Goal: Check status: Check status

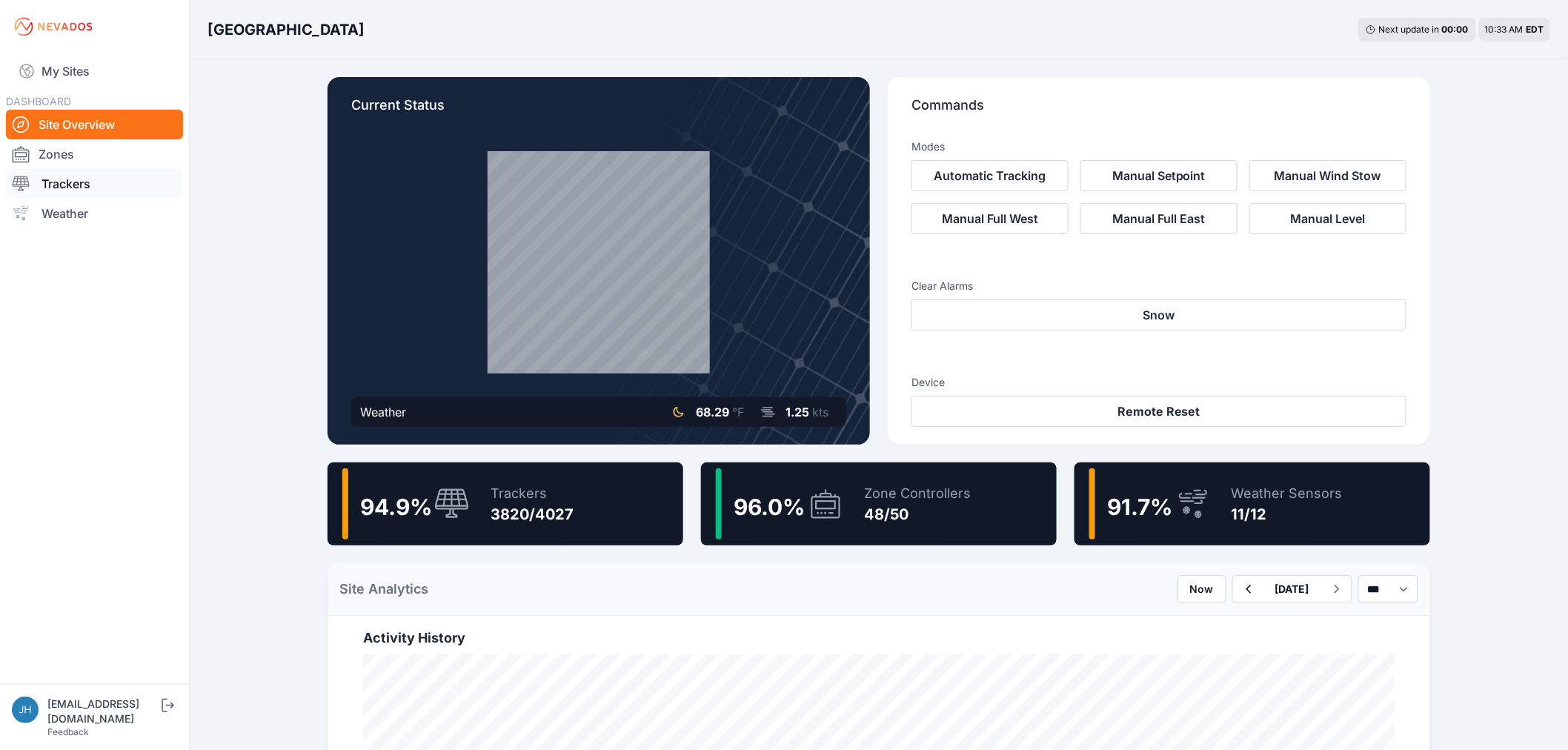
click at [59, 182] on link "Trackers" at bounding box center [94, 184] width 177 height 30
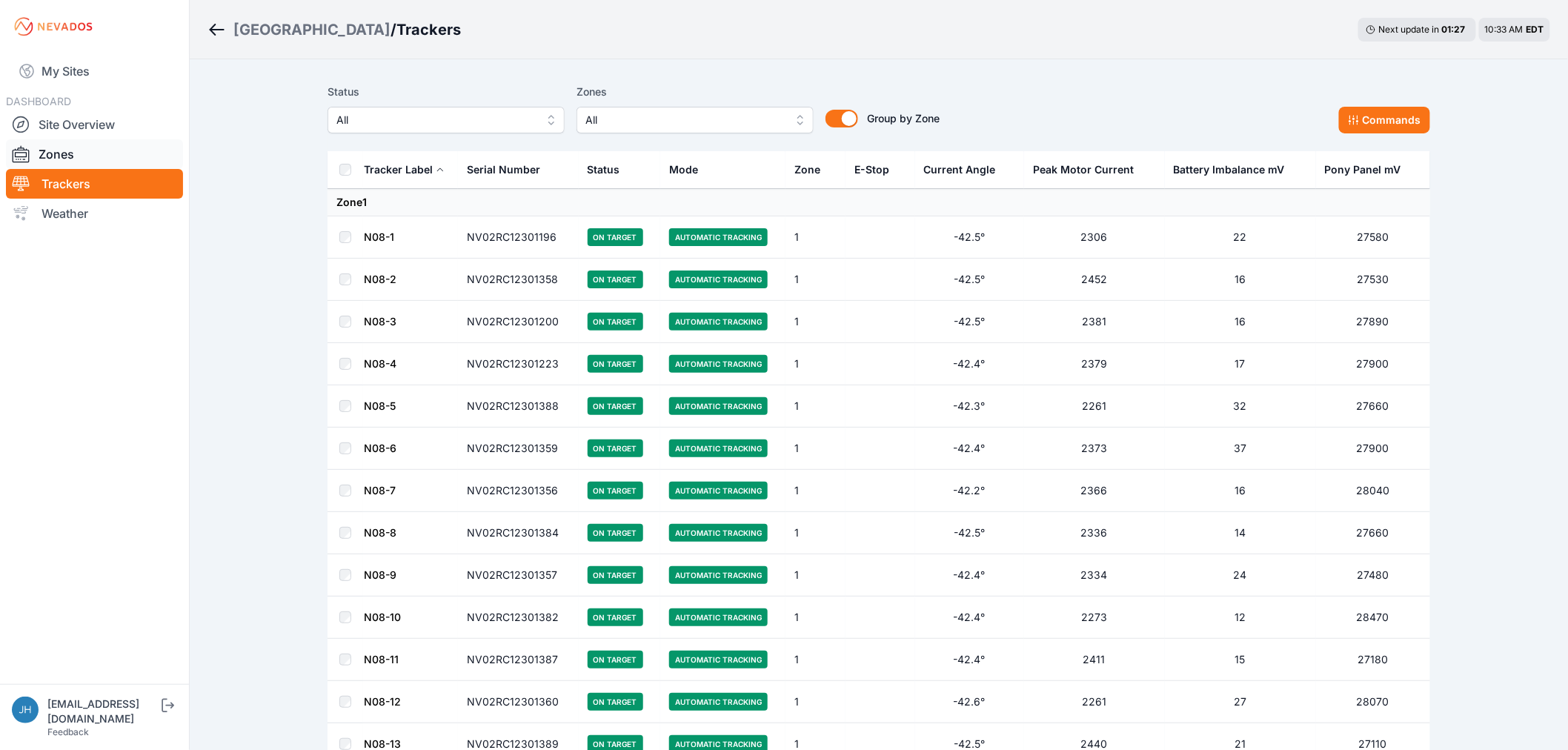
click at [79, 154] on link "Zones" at bounding box center [94, 155] width 177 height 30
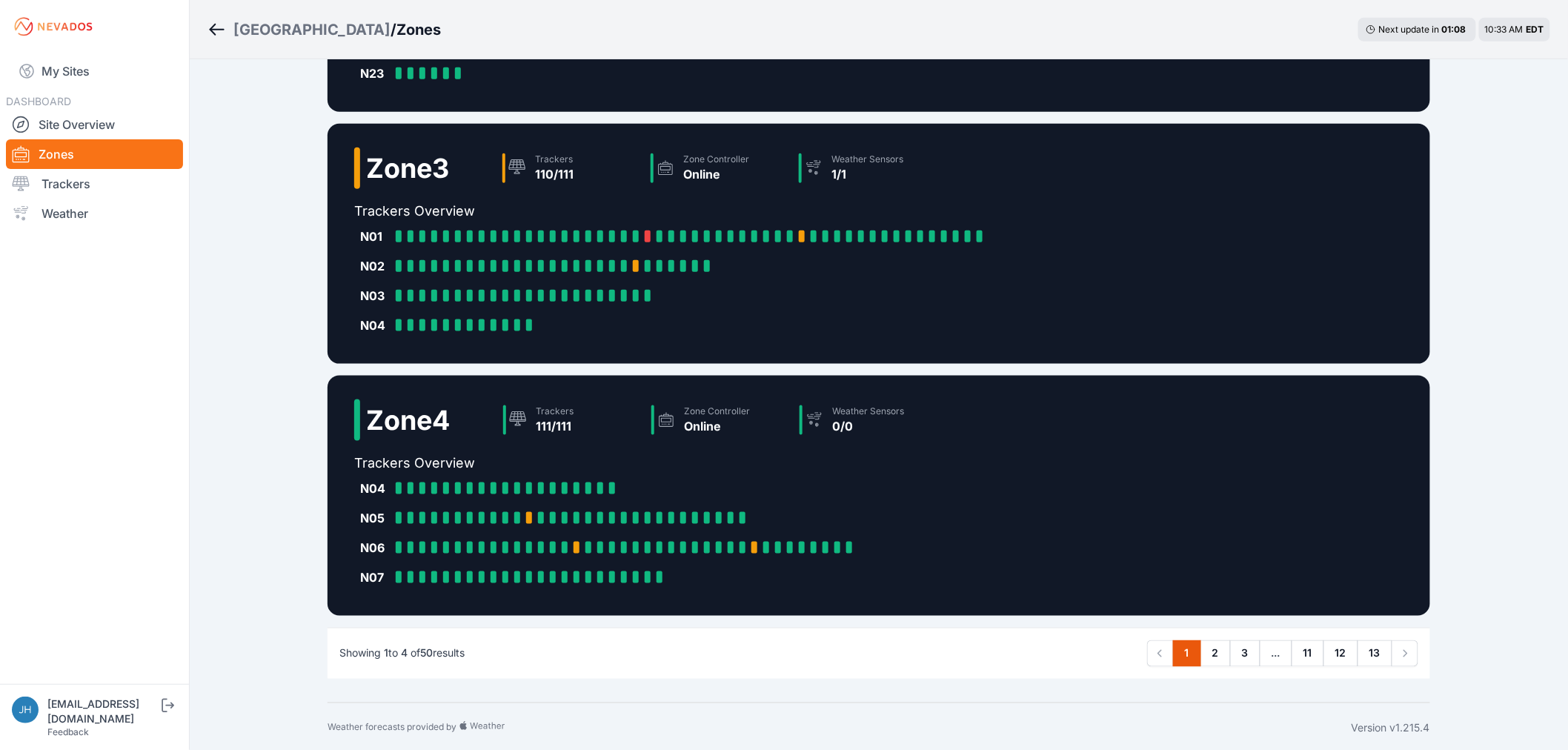
scroll to position [579, 0]
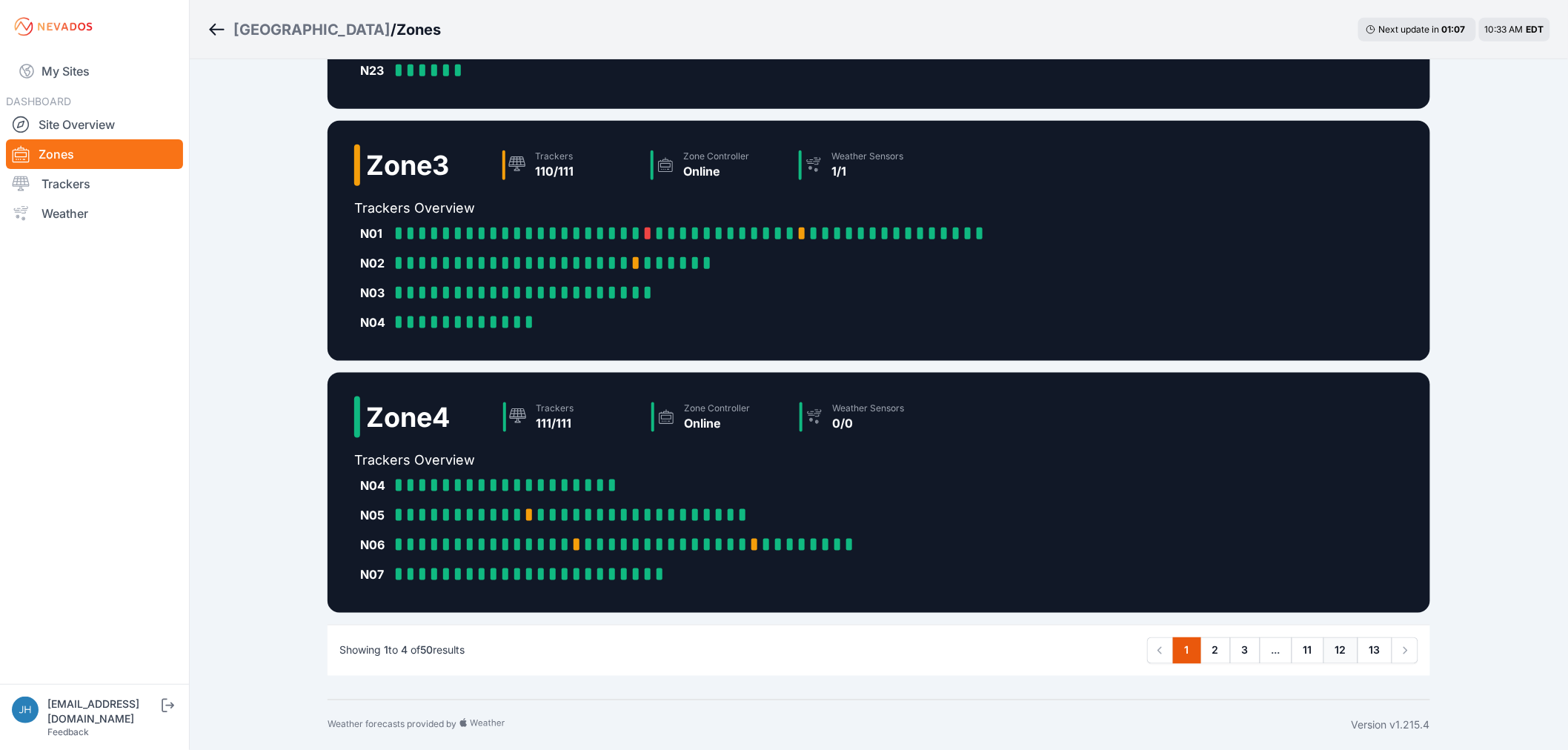
click at [1344, 647] on link "12" at bounding box center [1340, 650] width 35 height 27
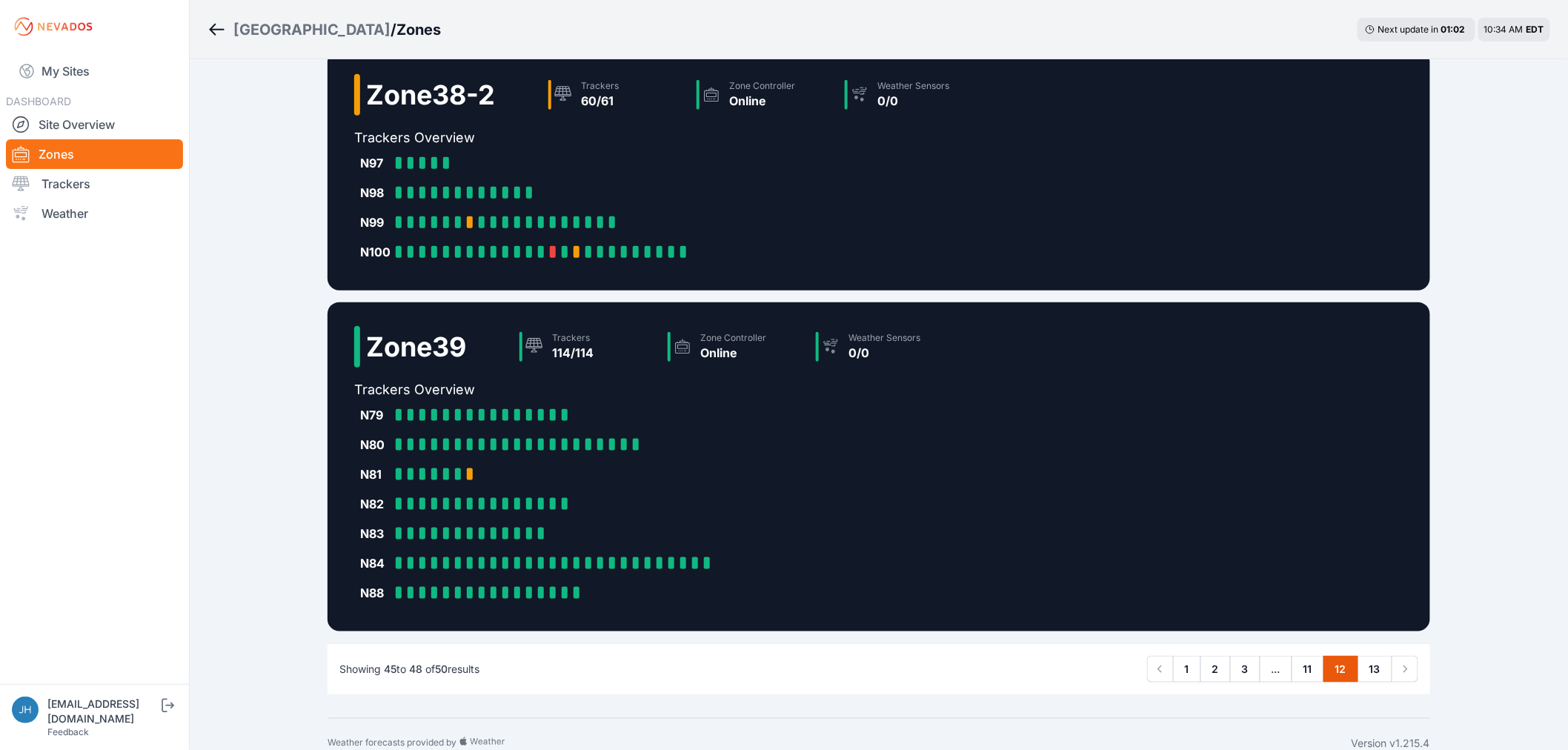
scroll to position [490, 0]
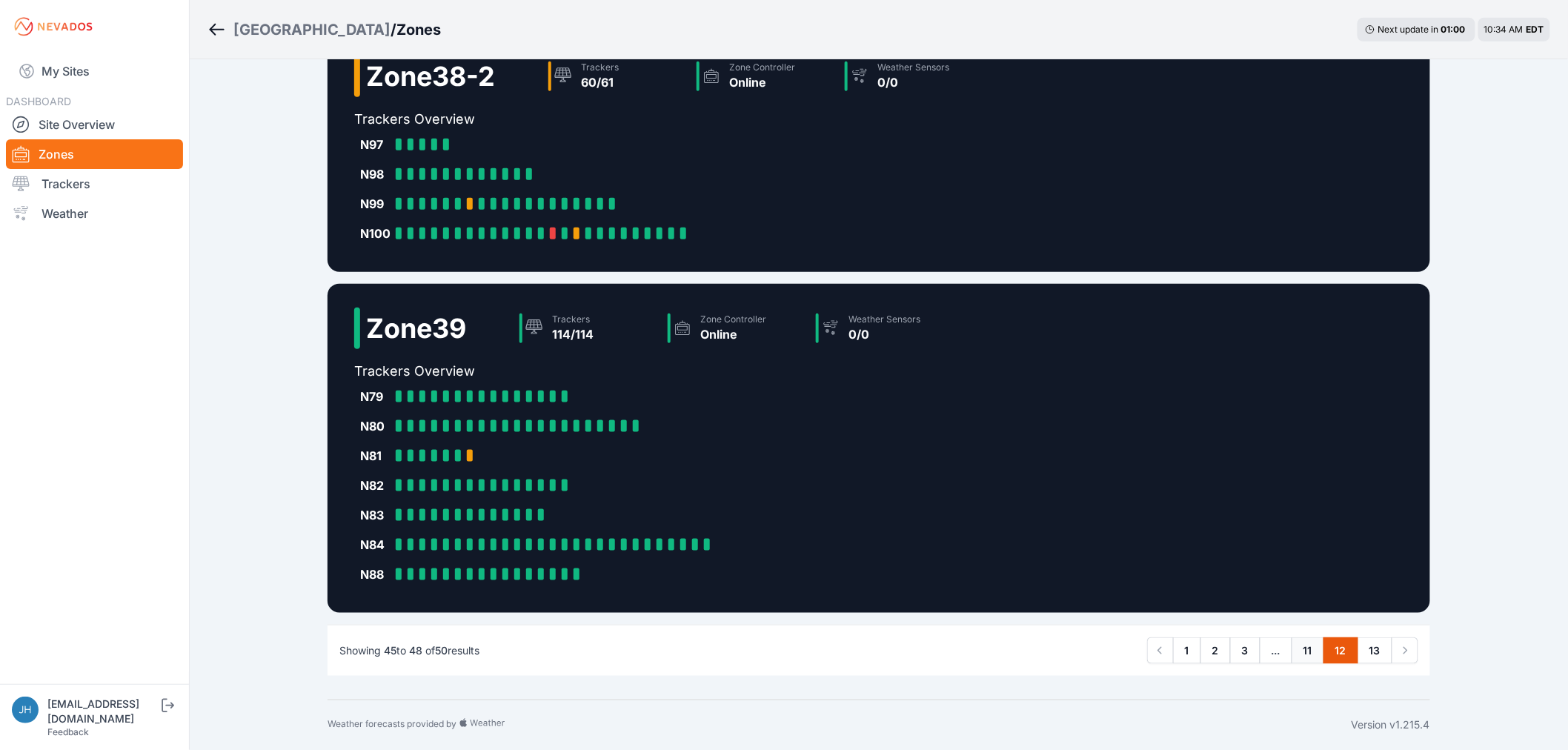
click at [1304, 648] on link "11" at bounding box center [1307, 650] width 33 height 27
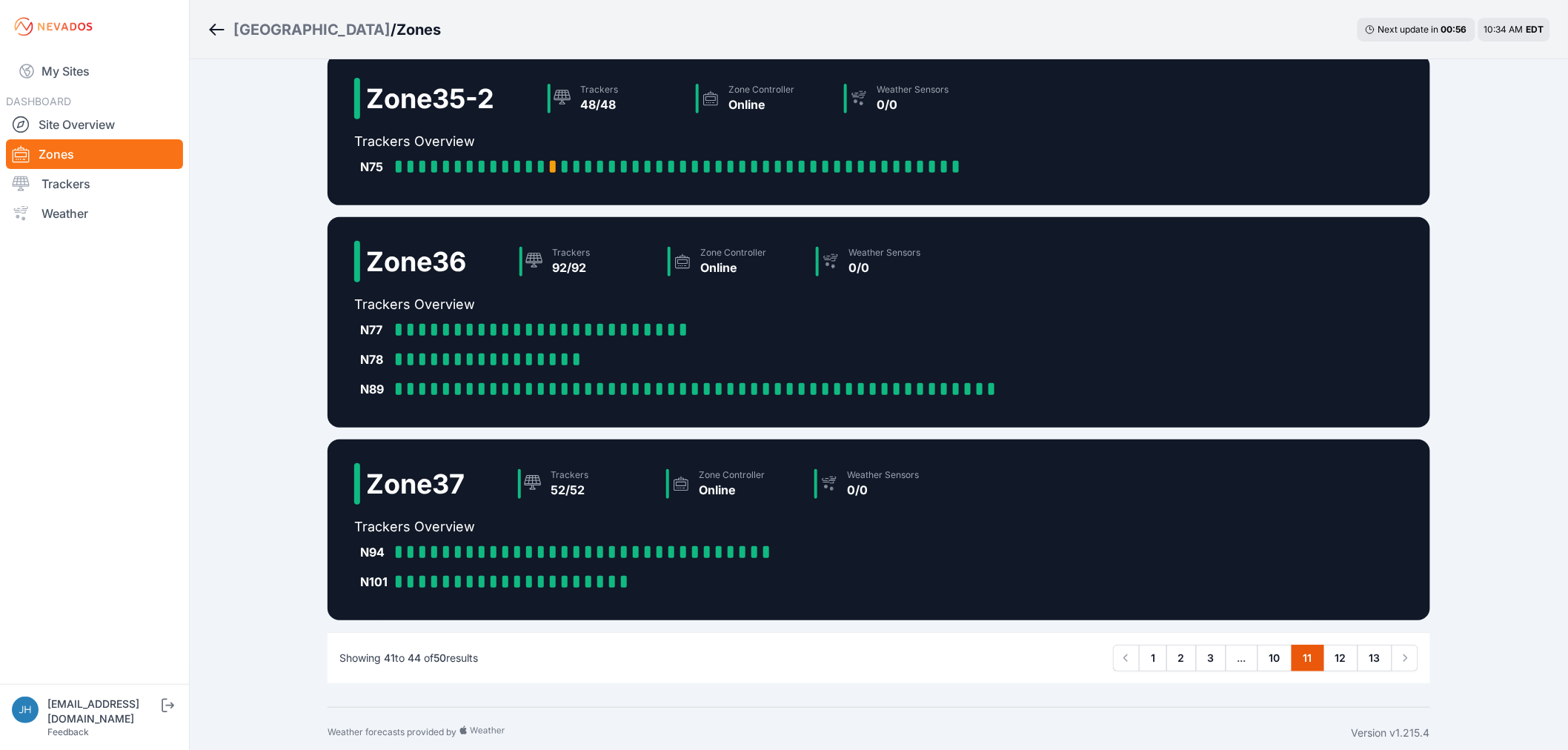
scroll to position [194, 0]
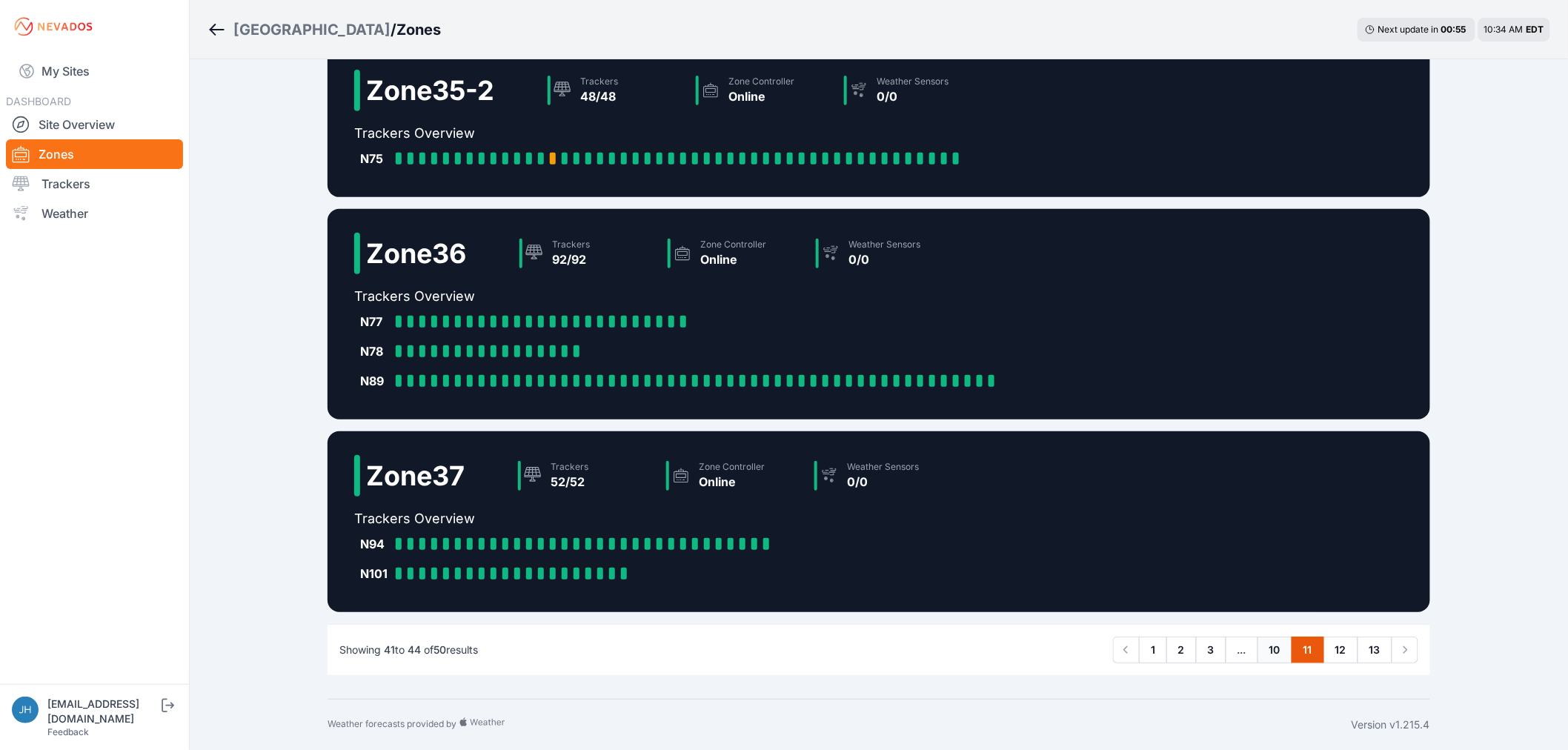
click at [1272, 648] on link "10" at bounding box center [1275, 650] width 35 height 27
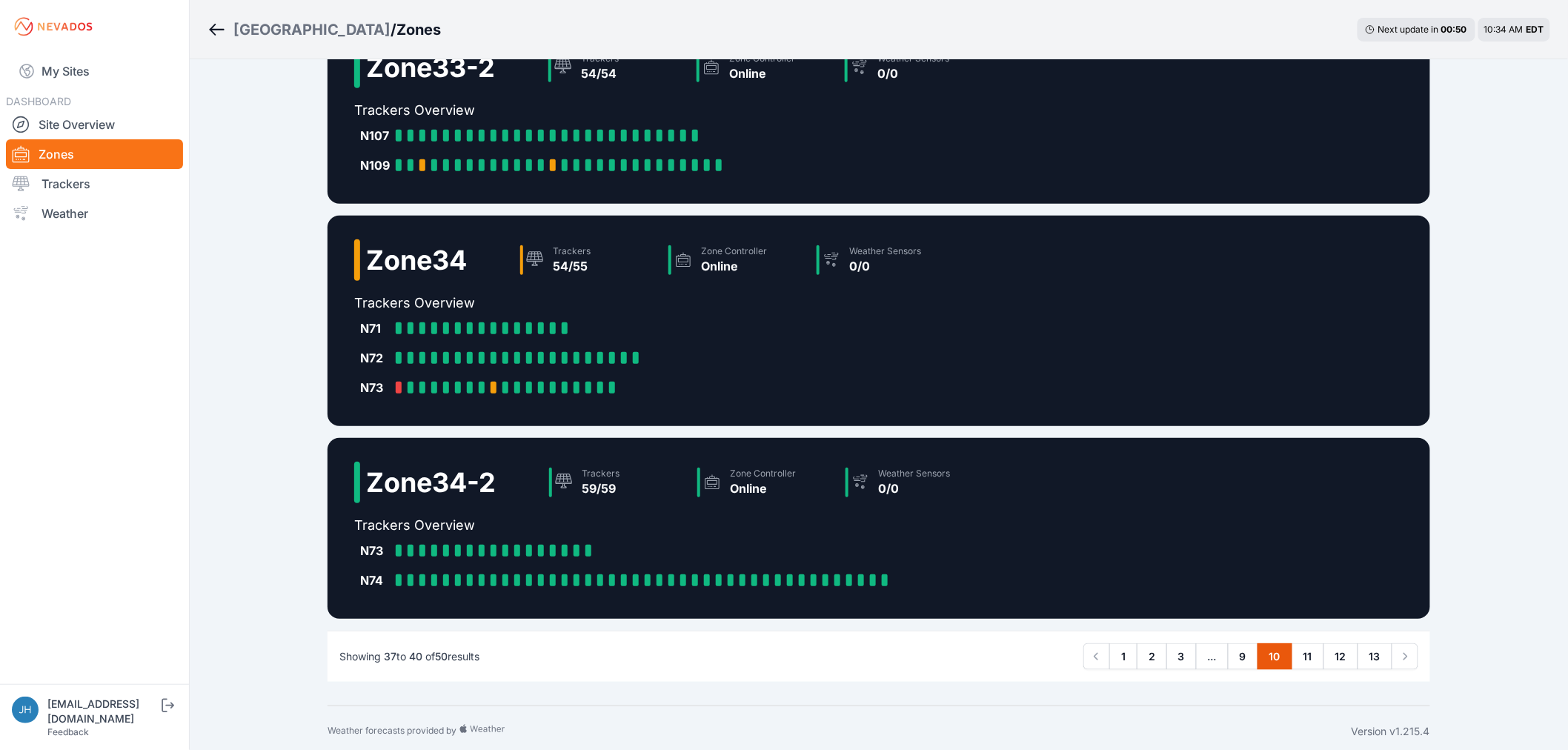
scroll to position [253, 0]
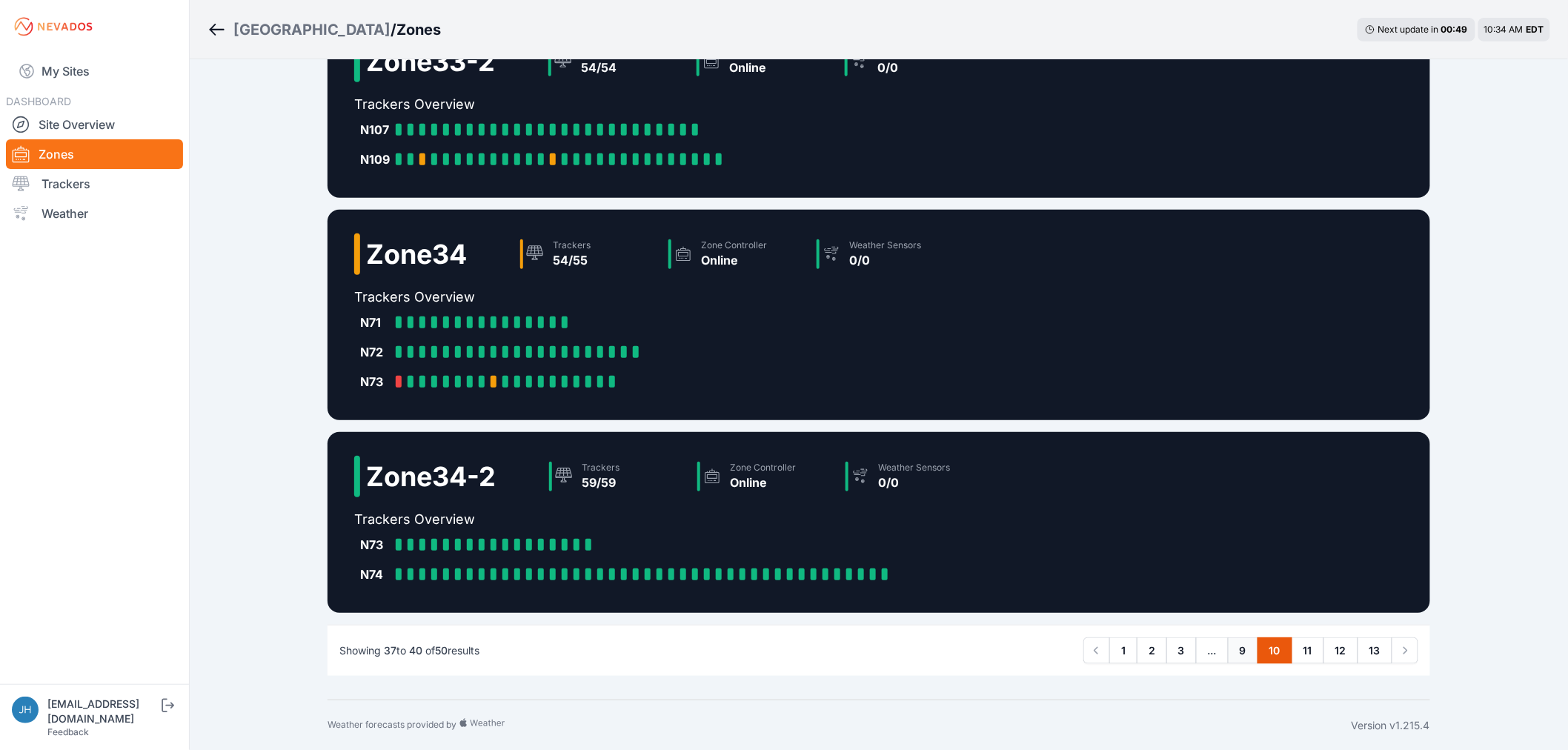
click at [1240, 648] on link "9" at bounding box center [1243, 650] width 30 height 27
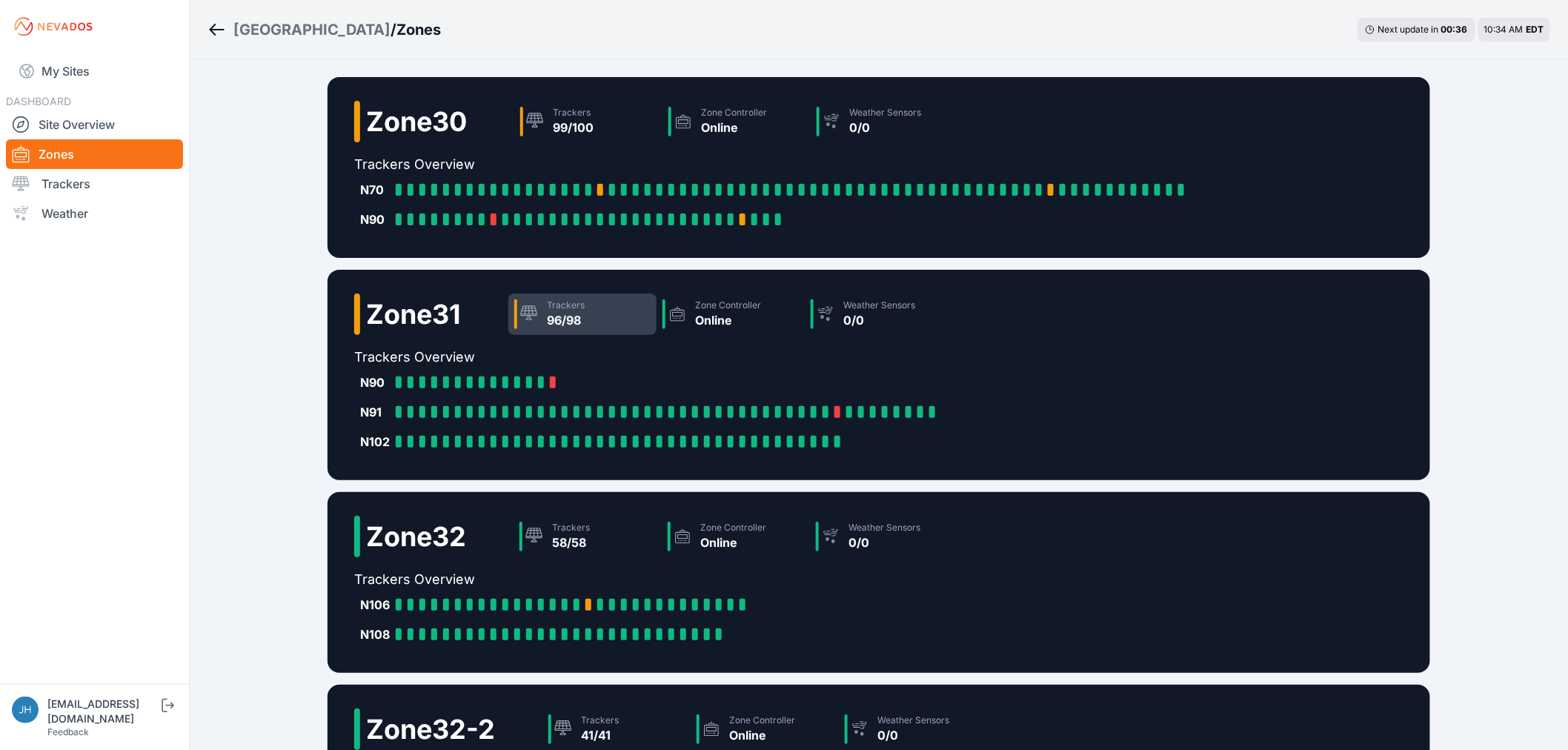
click at [585, 315] on div "96/98" at bounding box center [566, 321] width 38 height 18
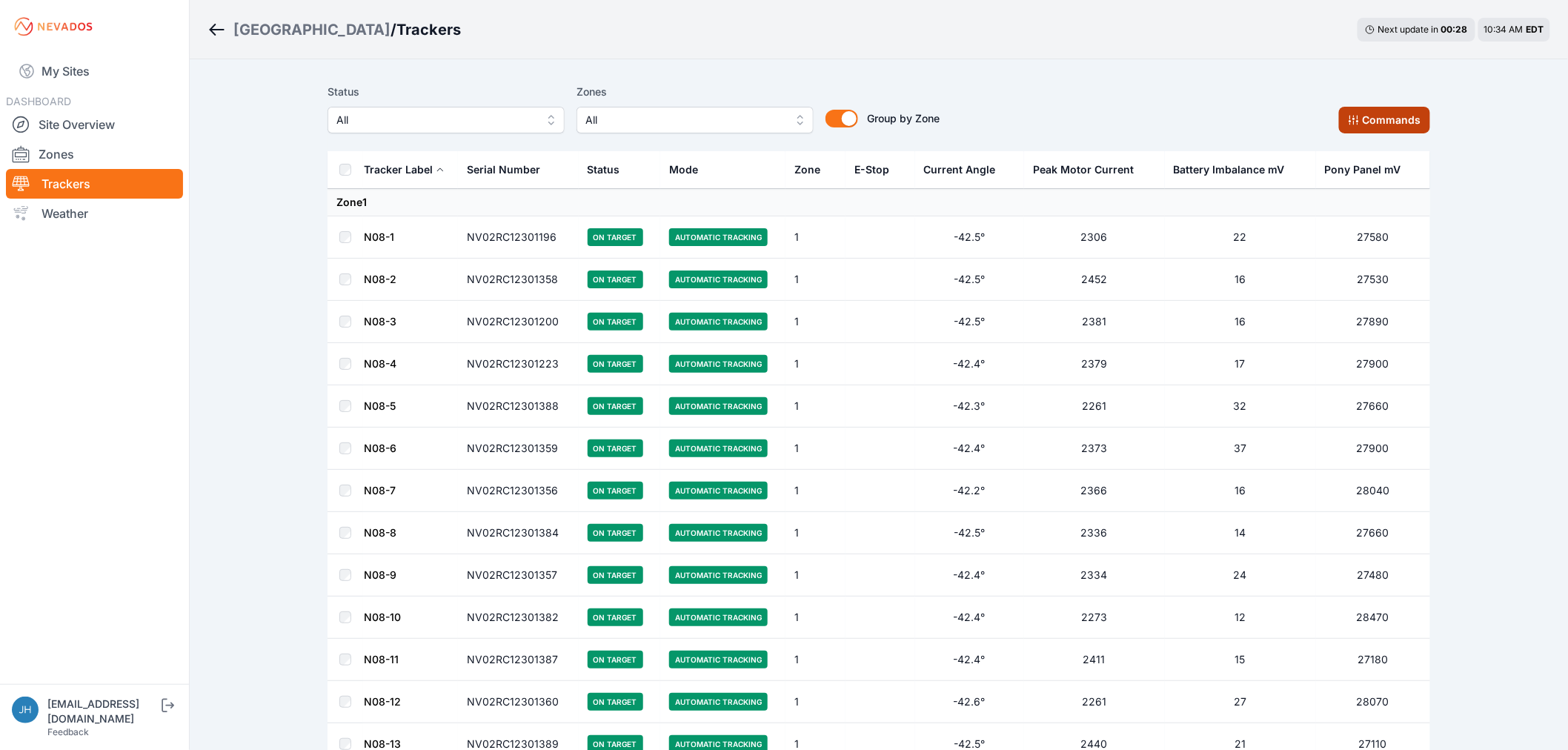
click at [1377, 120] on button "Commands" at bounding box center [1383, 120] width 91 height 27
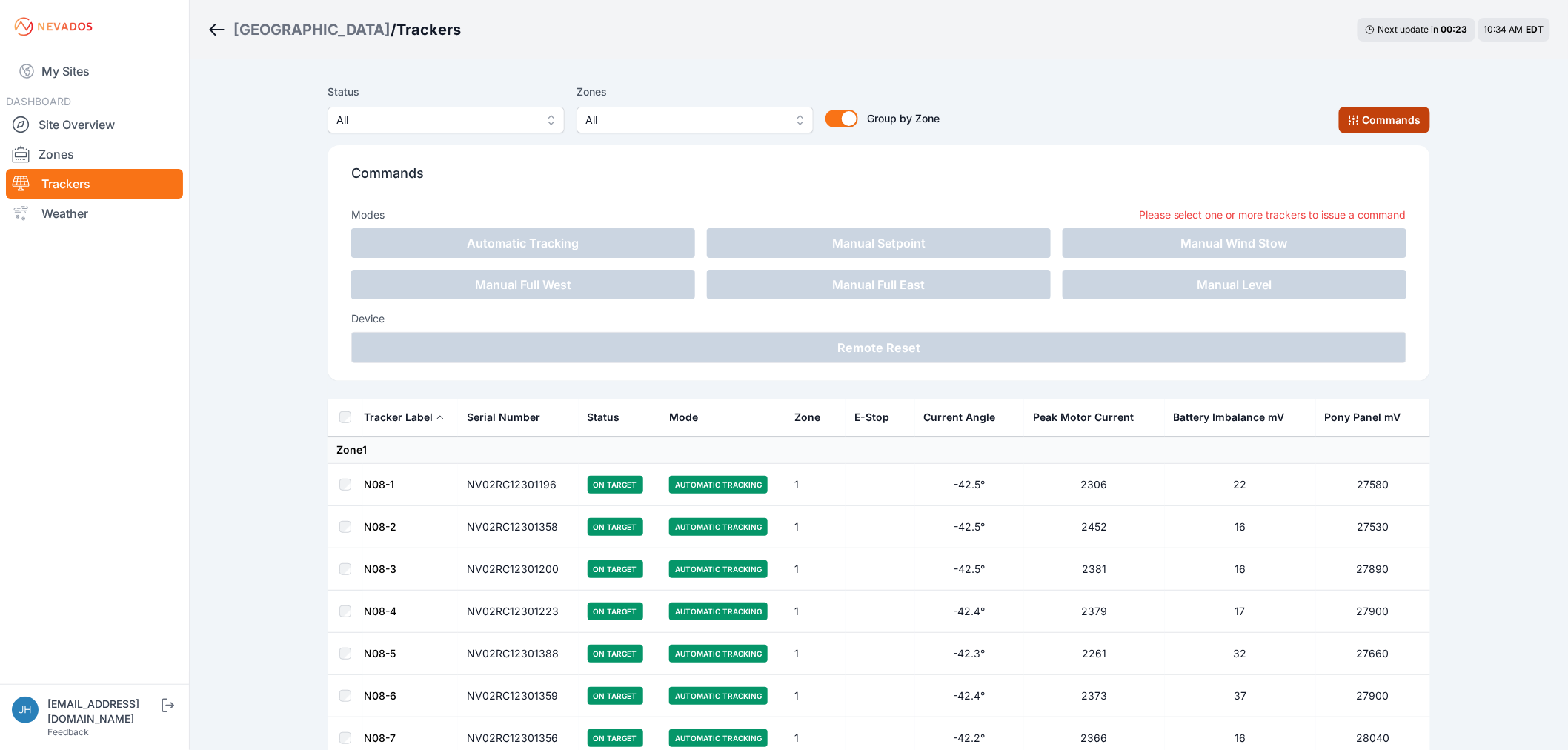
click at [1365, 122] on button "Commands" at bounding box center [1383, 120] width 91 height 27
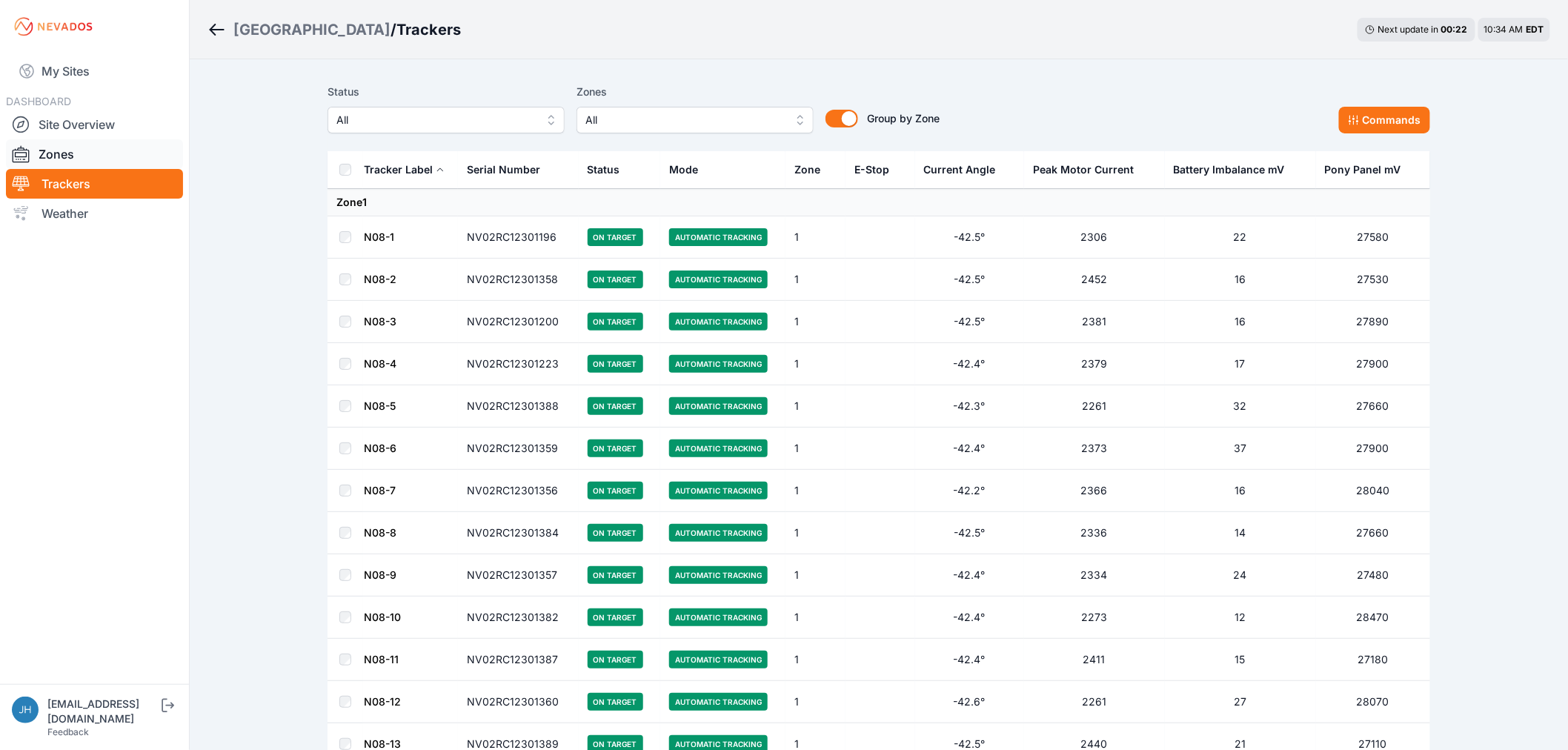
click at [68, 145] on link "Zones" at bounding box center [94, 155] width 177 height 30
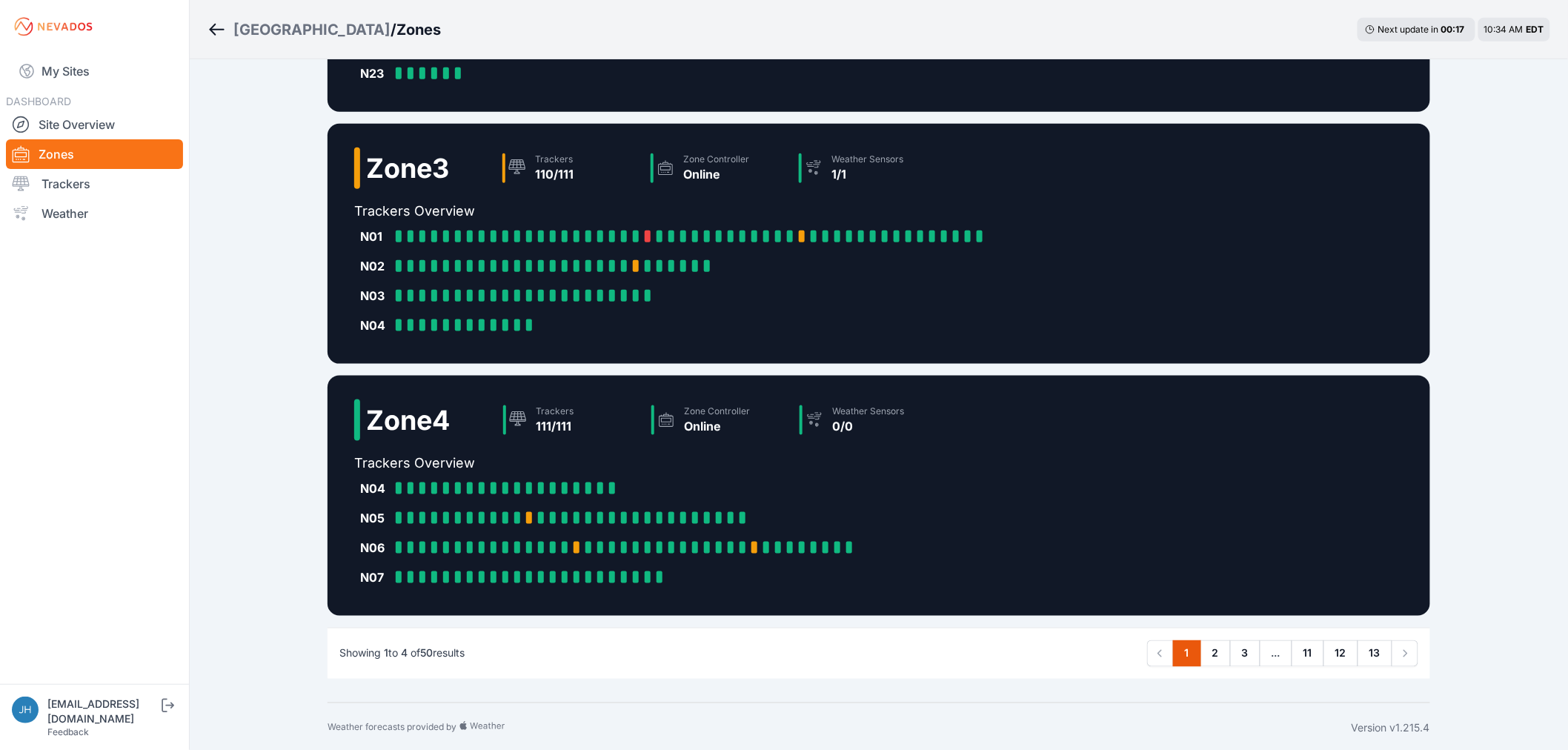
scroll to position [579, 0]
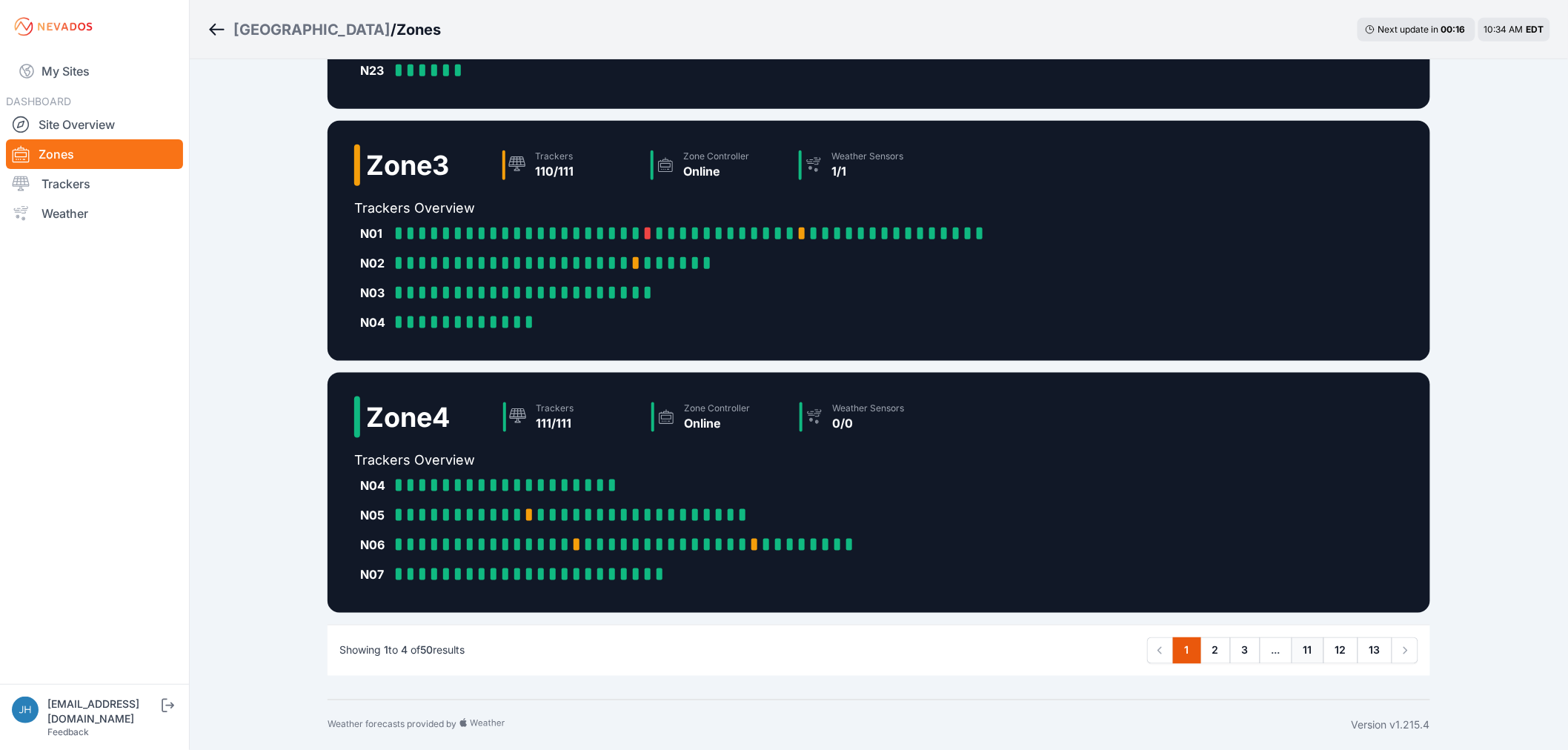
click at [1311, 646] on link "11" at bounding box center [1307, 650] width 33 height 27
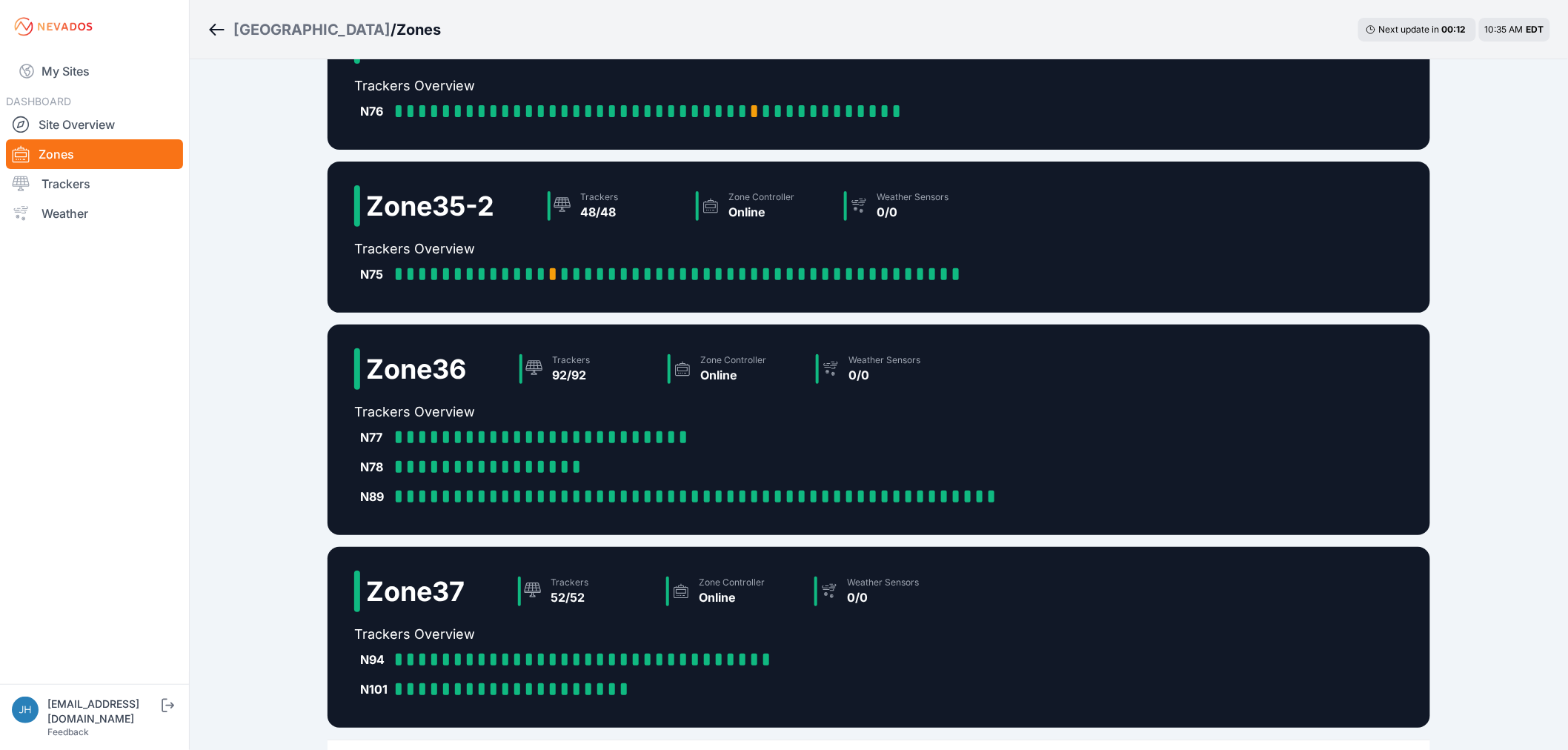
scroll to position [194, 0]
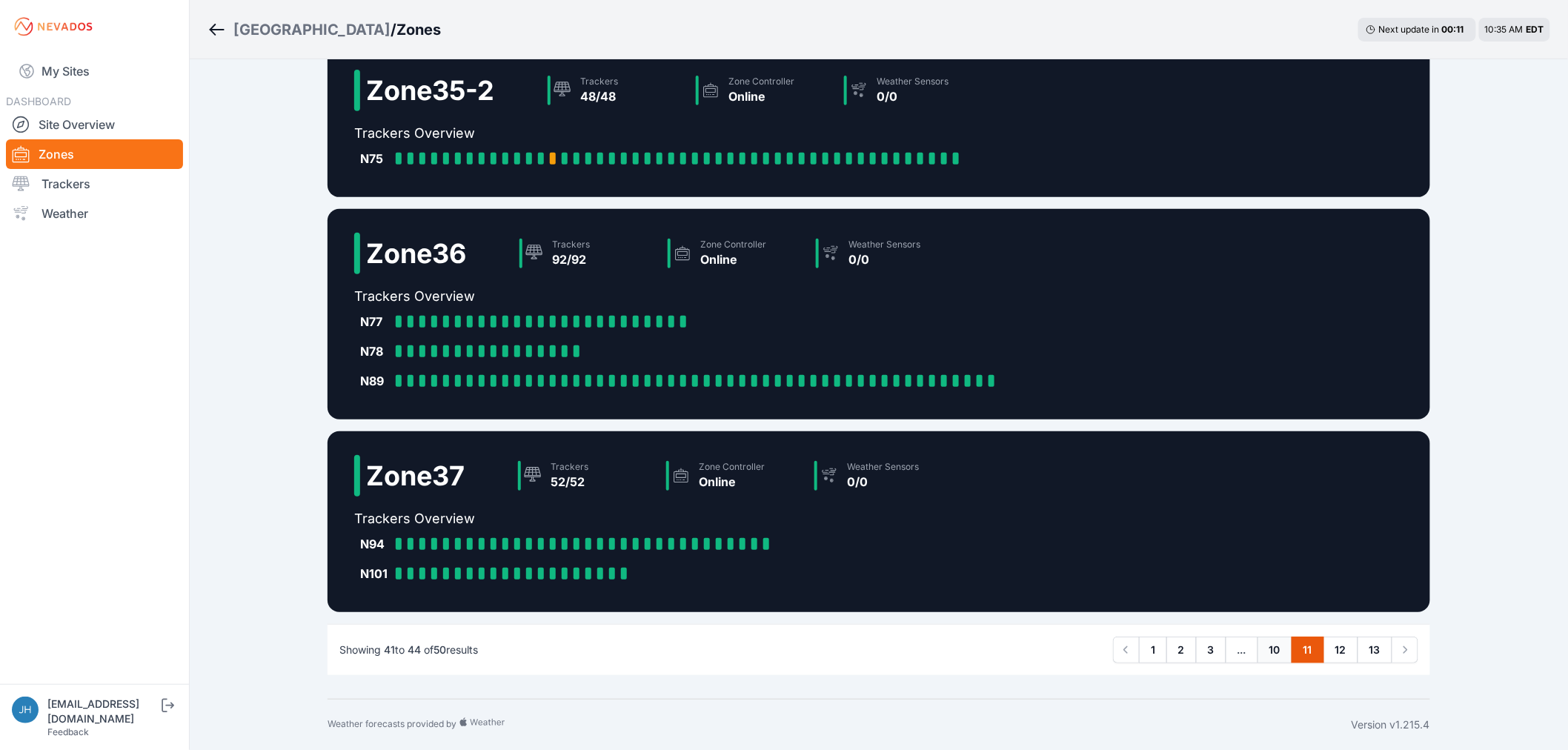
click at [1273, 642] on link "10" at bounding box center [1275, 650] width 35 height 27
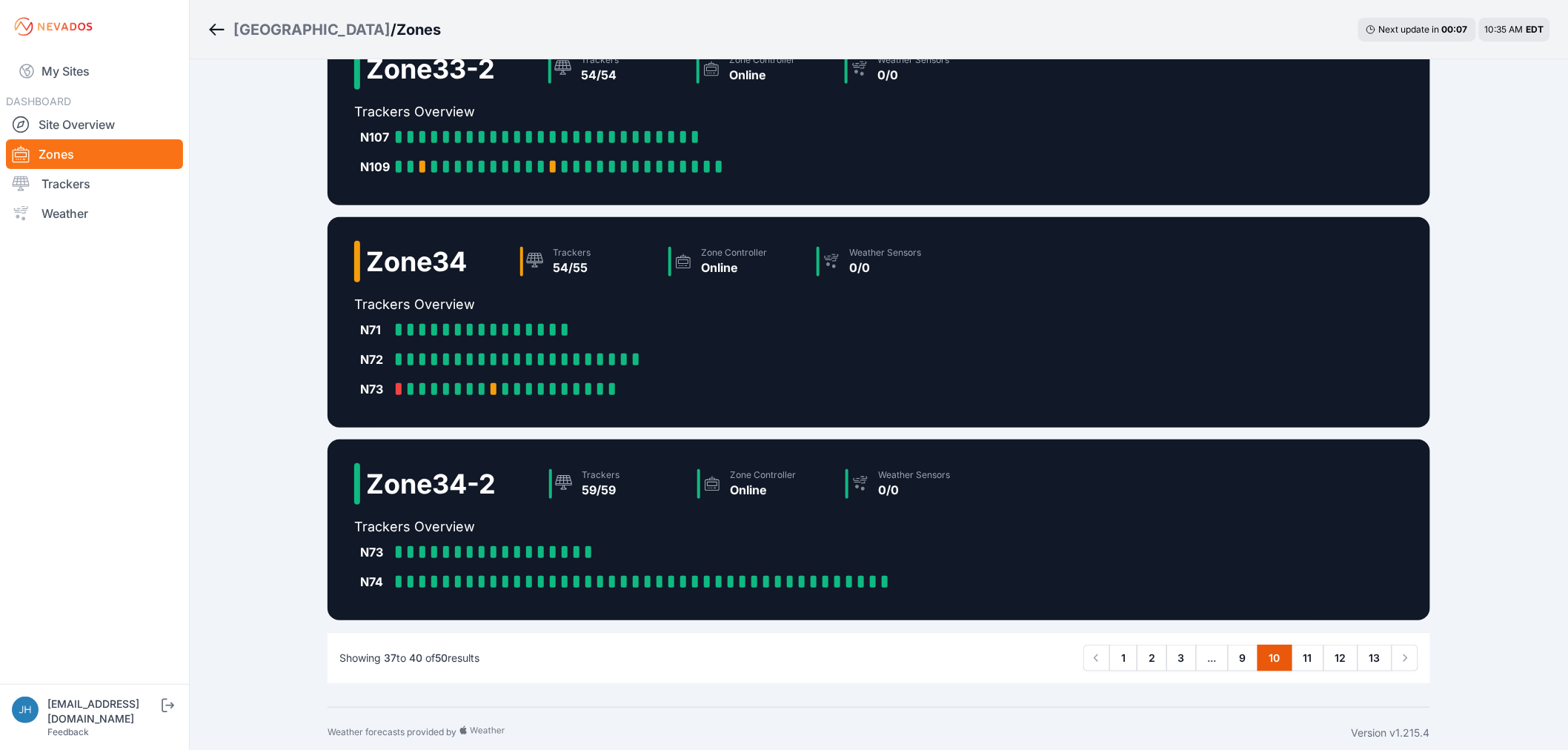
scroll to position [253, 0]
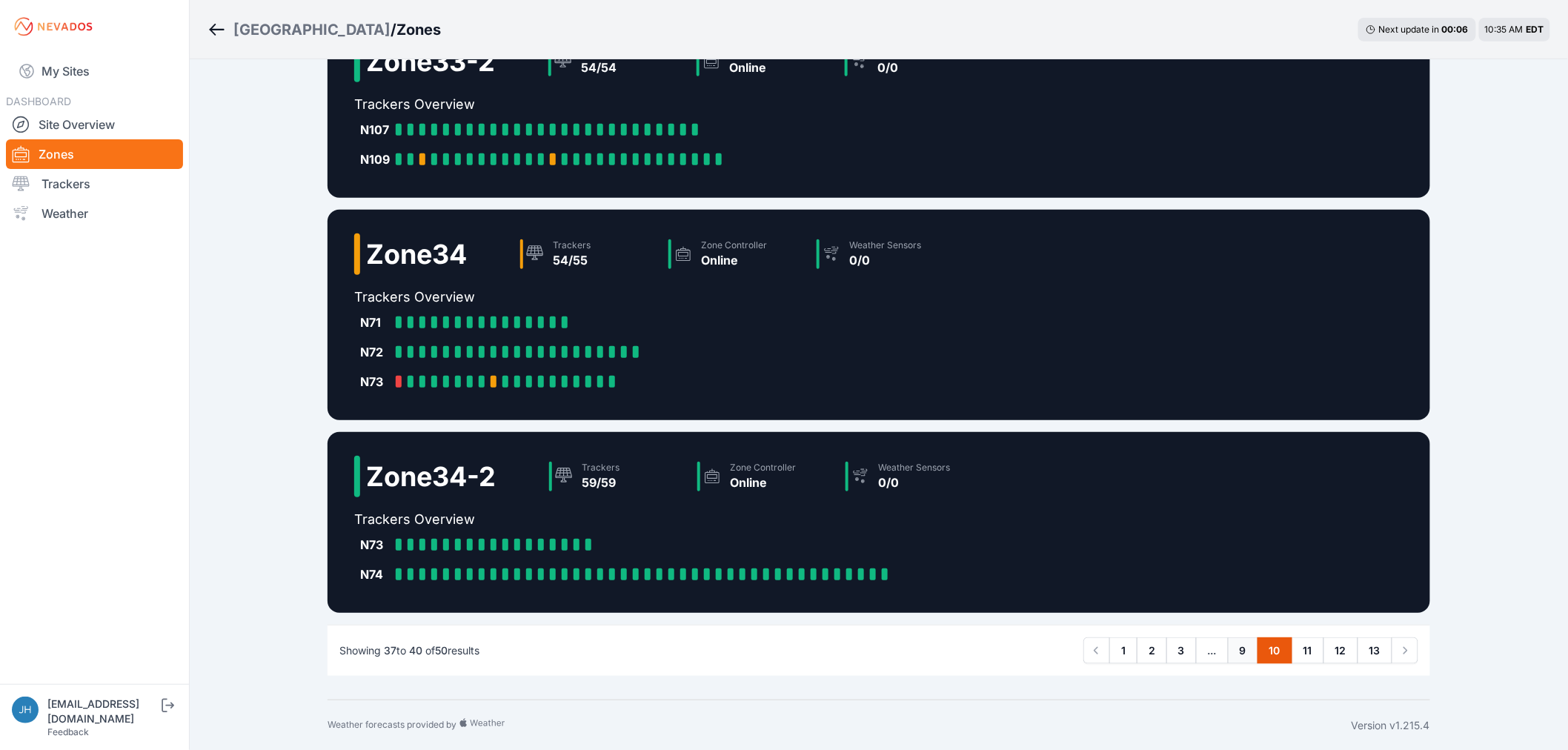
click at [1245, 642] on link "9" at bounding box center [1243, 650] width 30 height 27
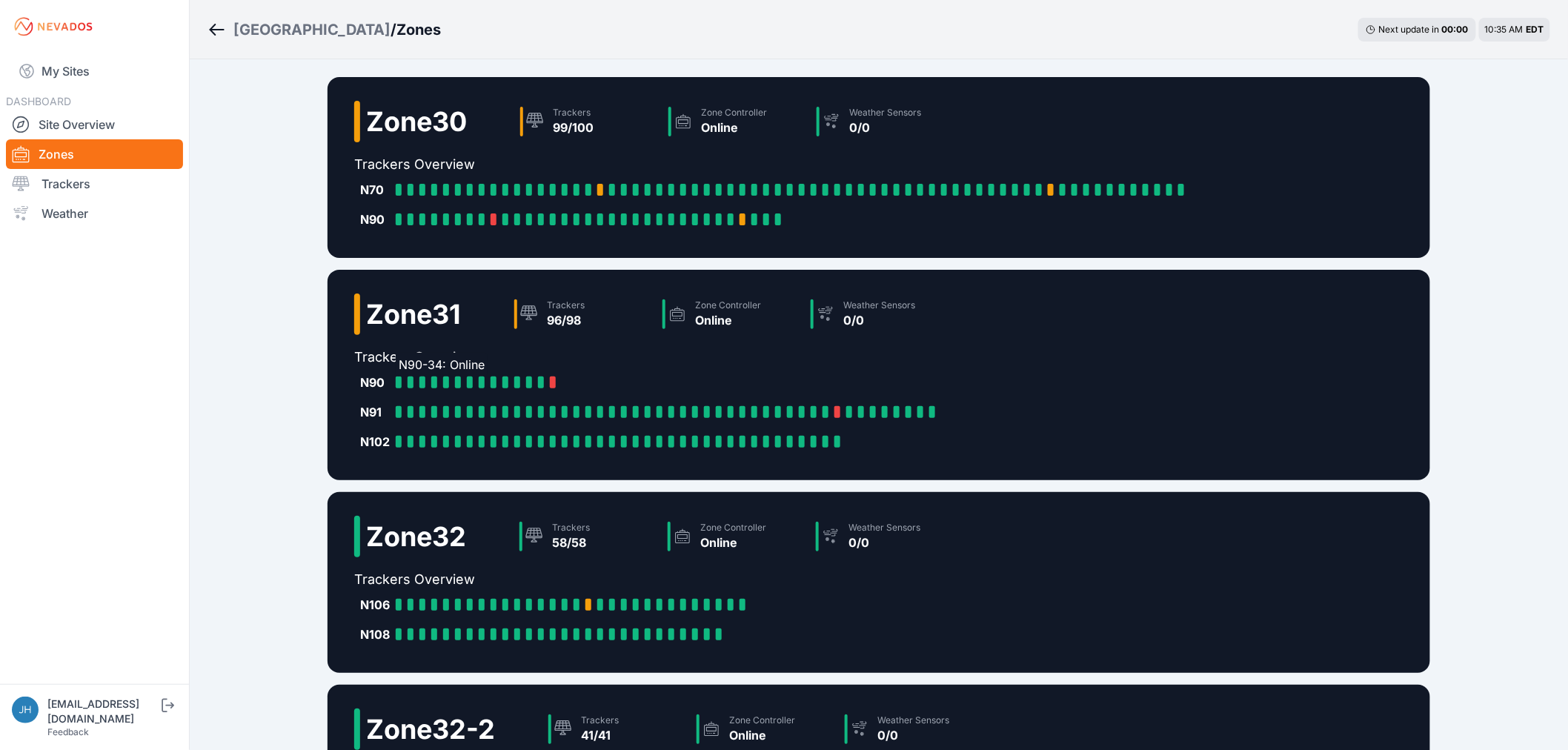
click at [398, 378] on div at bounding box center [398, 382] width 6 height 12
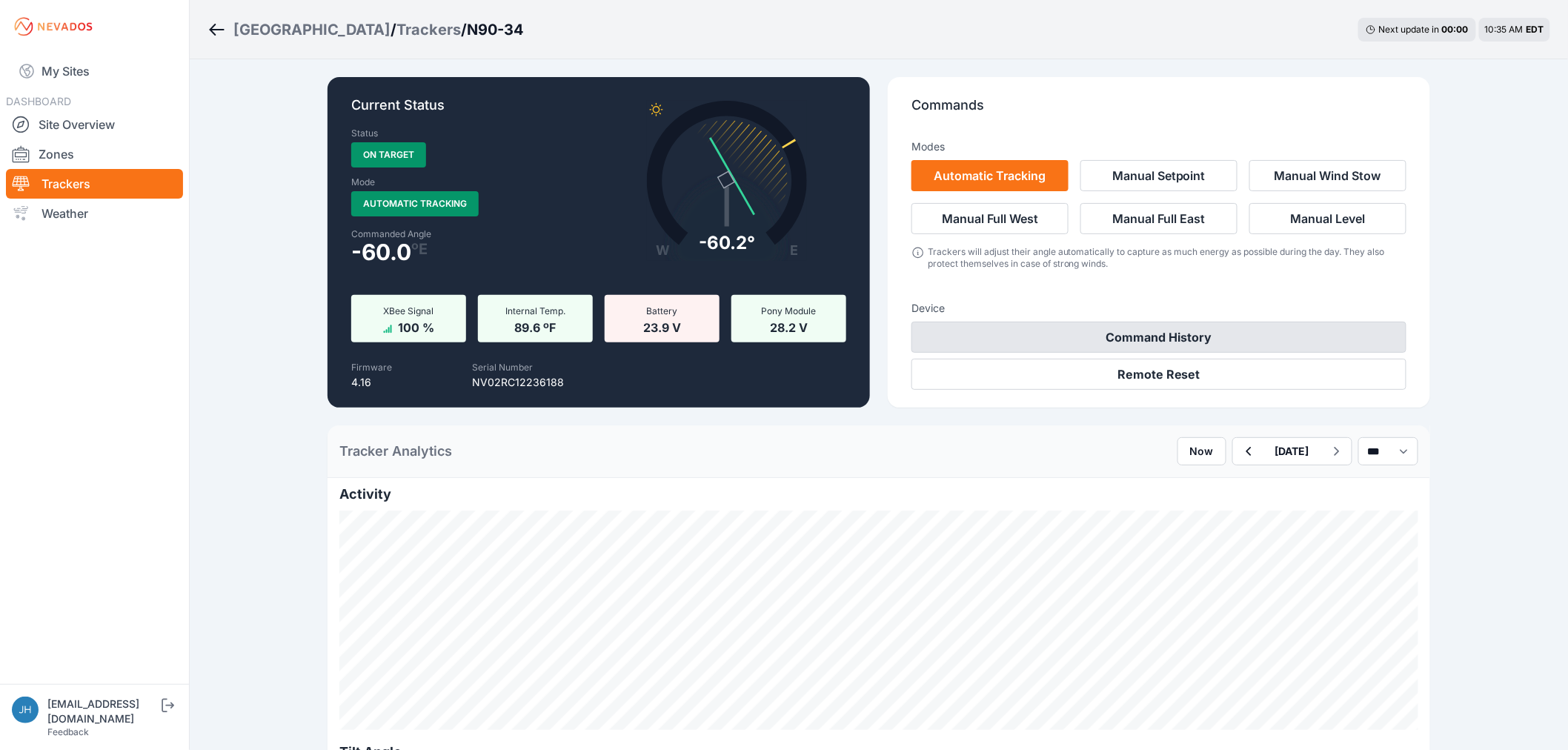
click at [1159, 333] on button "Command History" at bounding box center [1159, 337] width 495 height 31
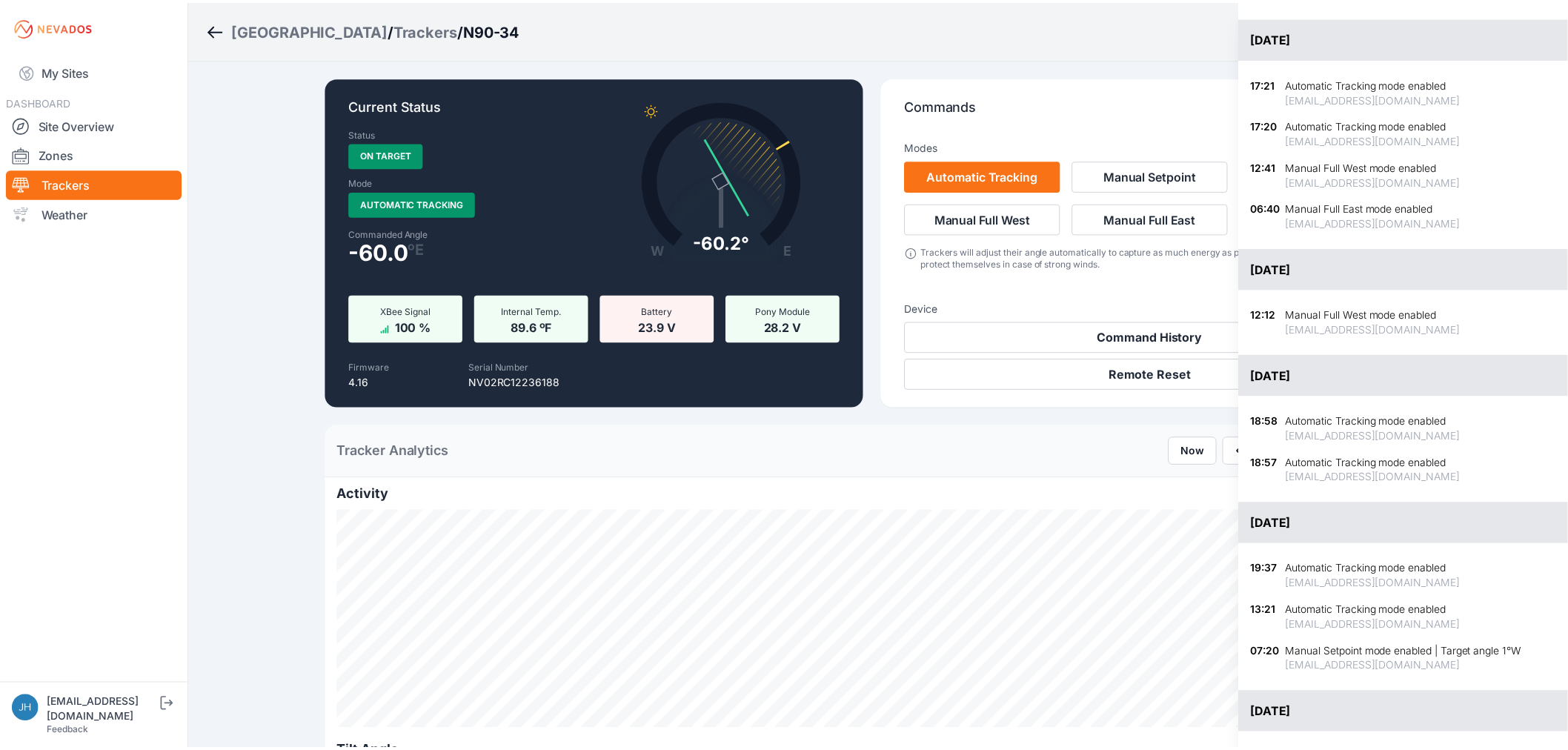
scroll to position [411, 0]
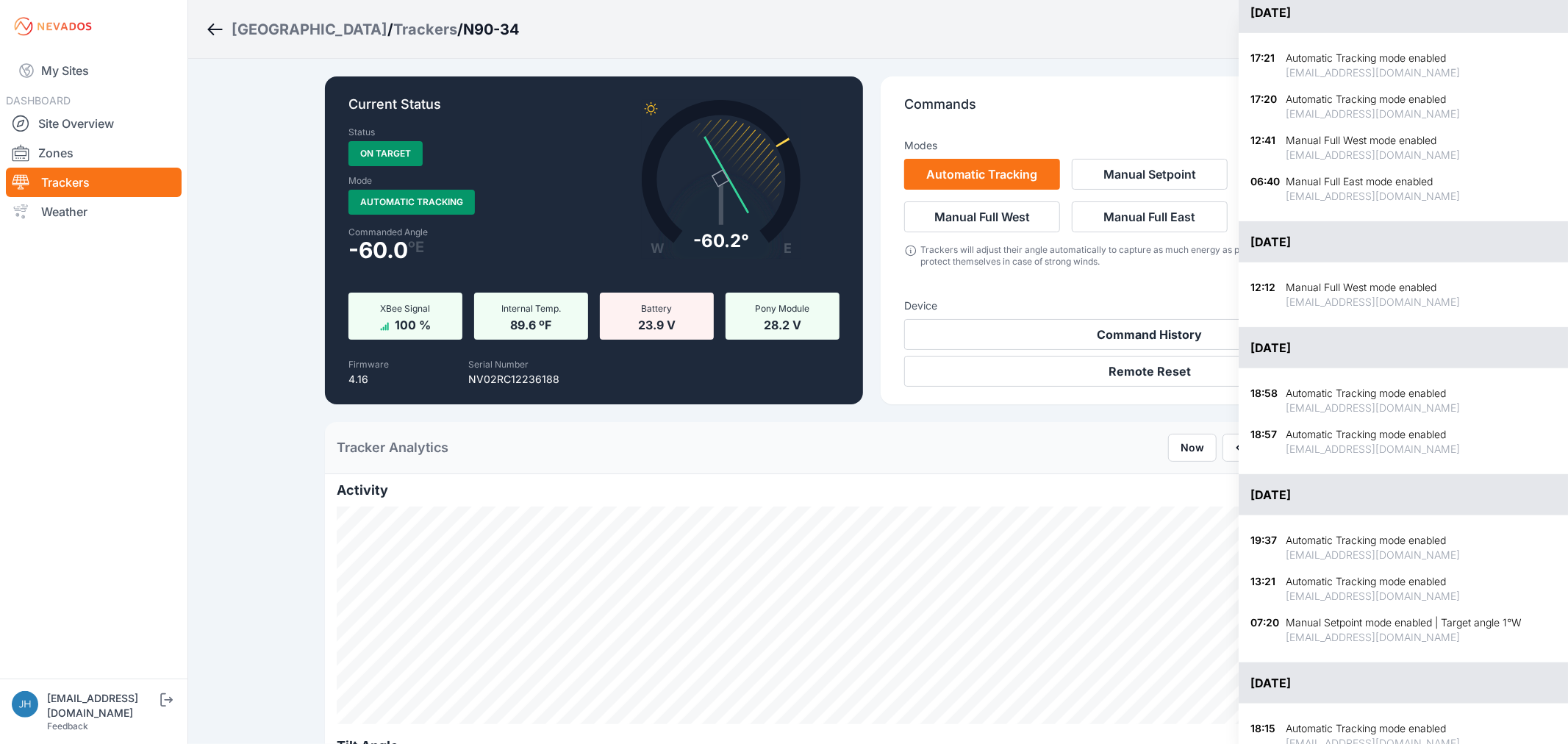
click at [1173, 13] on div "Close panel Command History Commands issued by any user from this O&M Dashboard…" at bounding box center [784, 372] width 1568 height 744
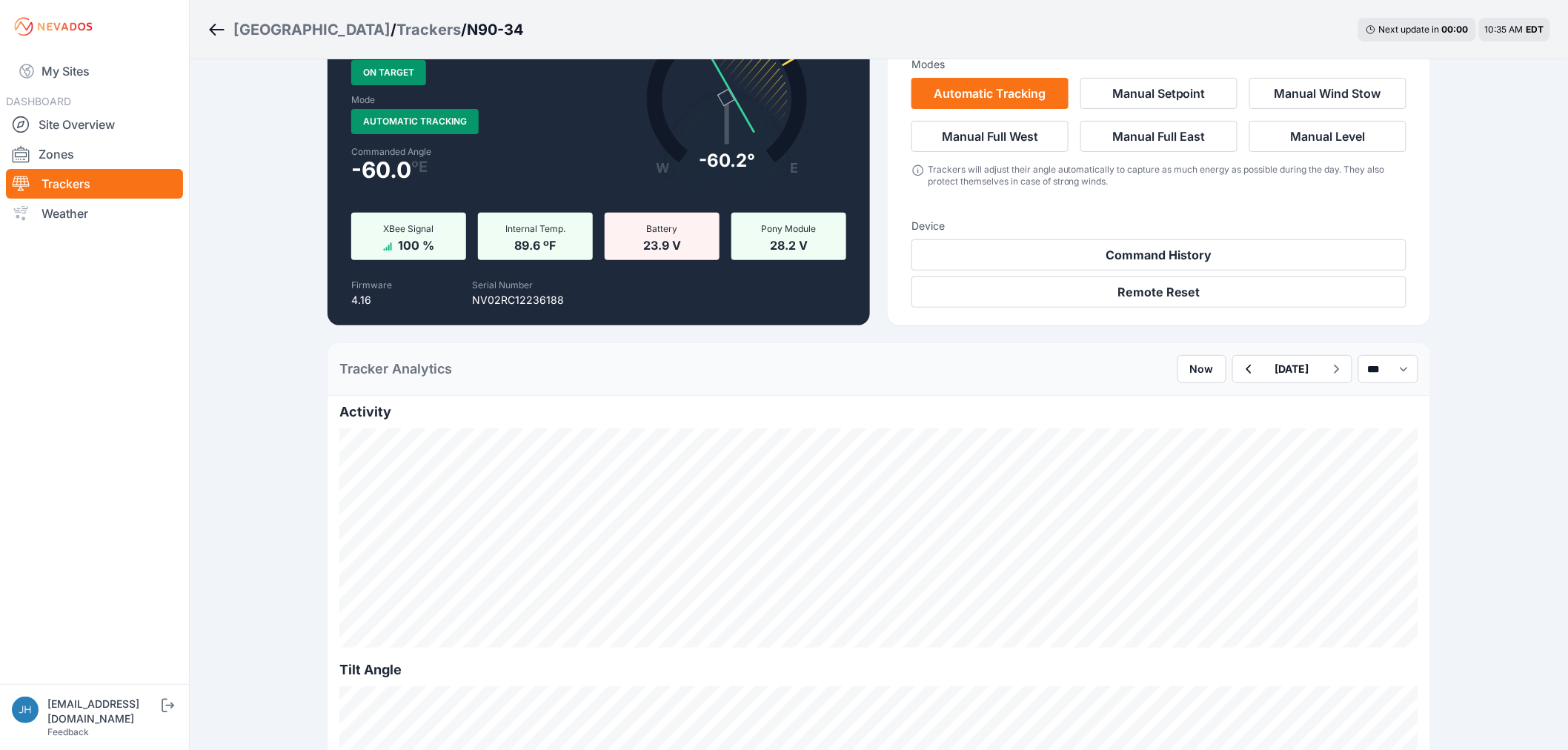
scroll to position [0, 0]
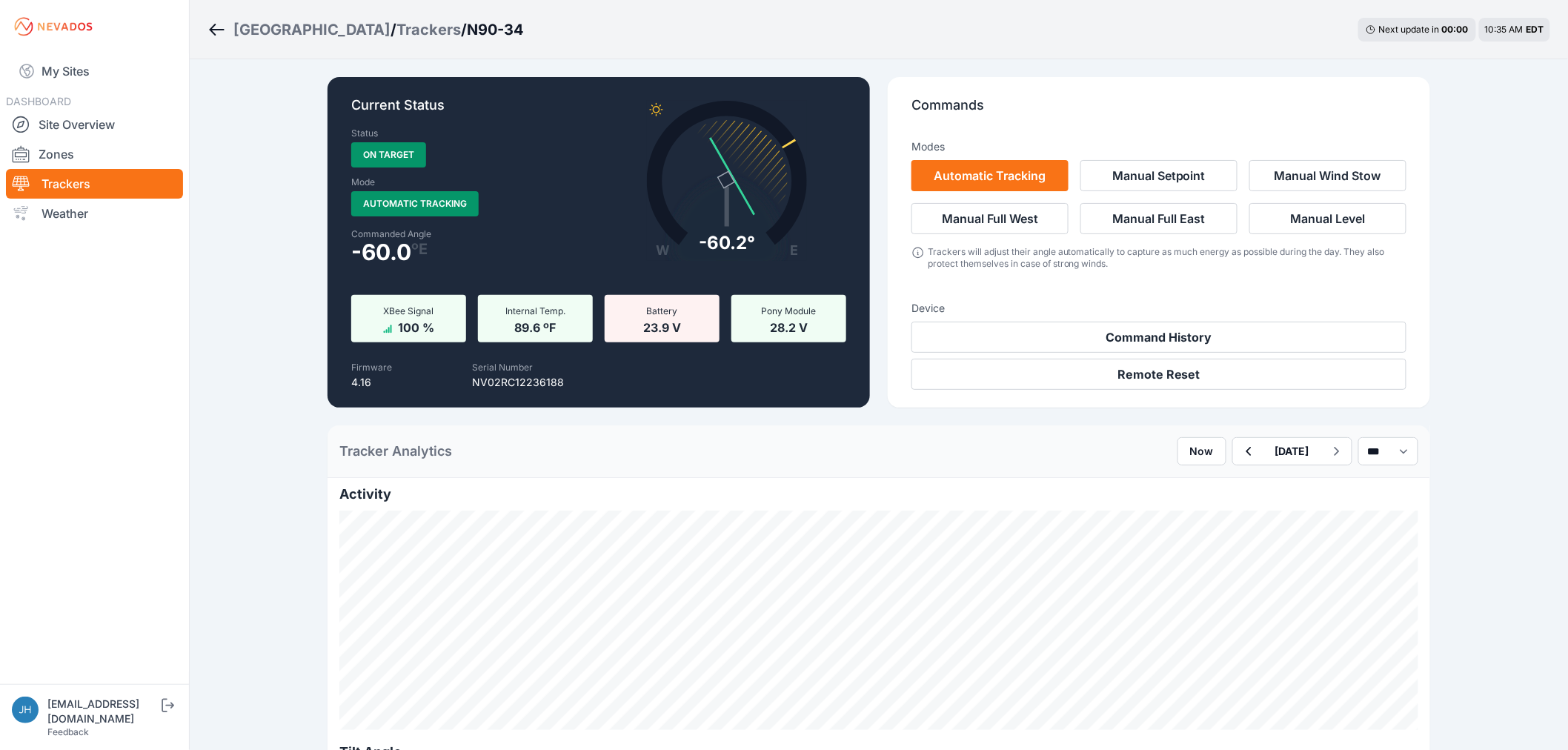
click at [220, 32] on icon "Breadcrumb" at bounding box center [217, 30] width 19 height 18
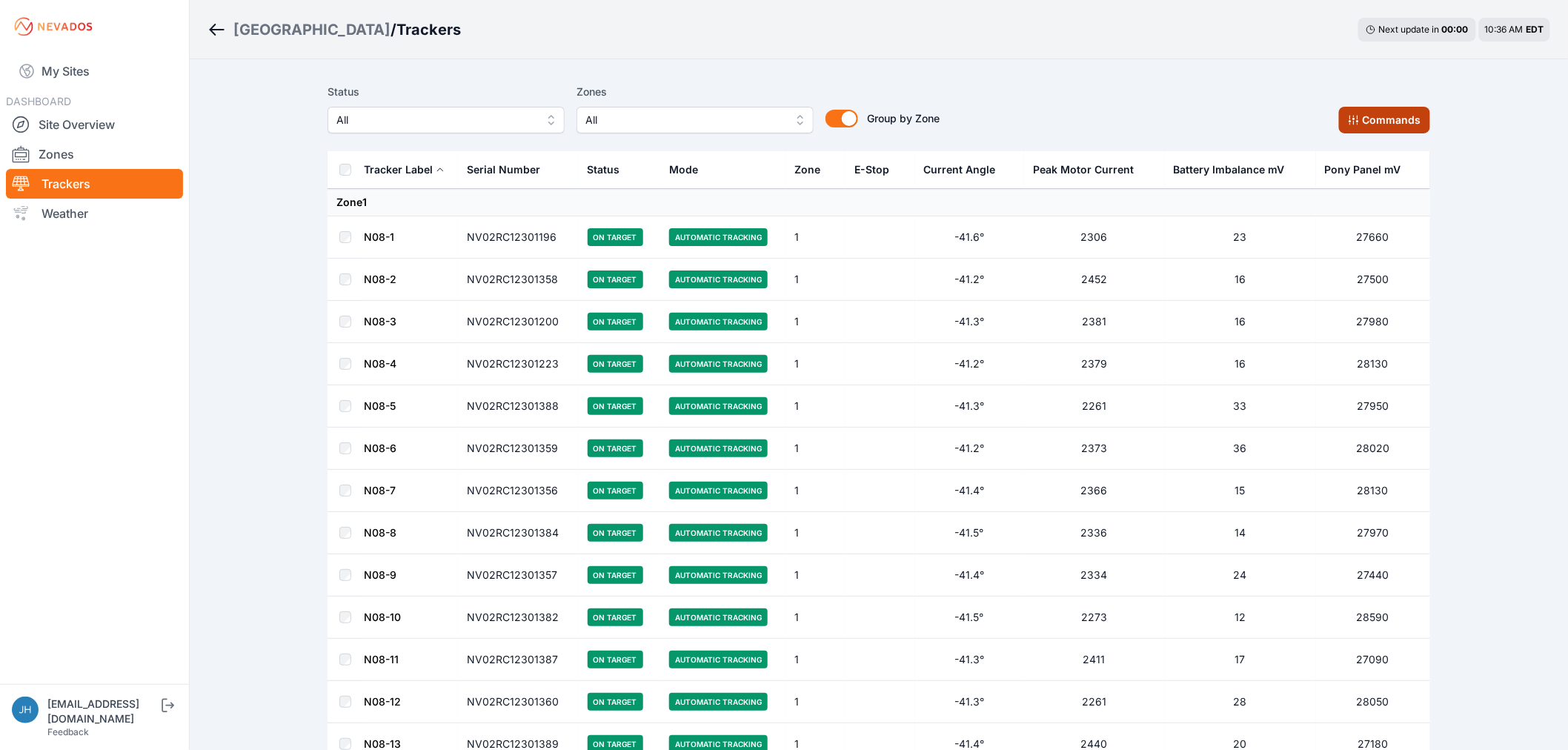
click at [1385, 116] on button "Commands" at bounding box center [1383, 120] width 91 height 27
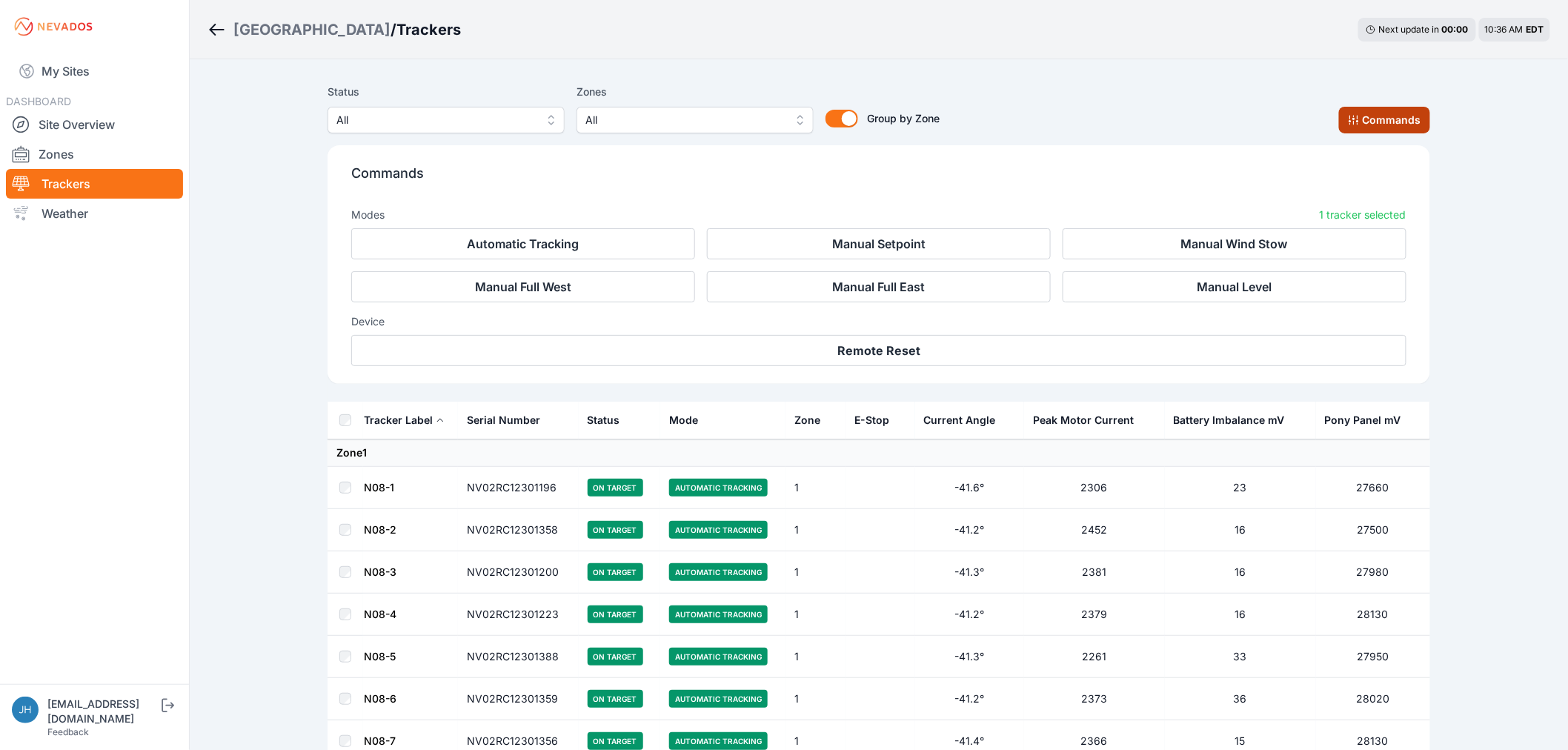
click at [1385, 116] on button "Commands" at bounding box center [1383, 120] width 91 height 27
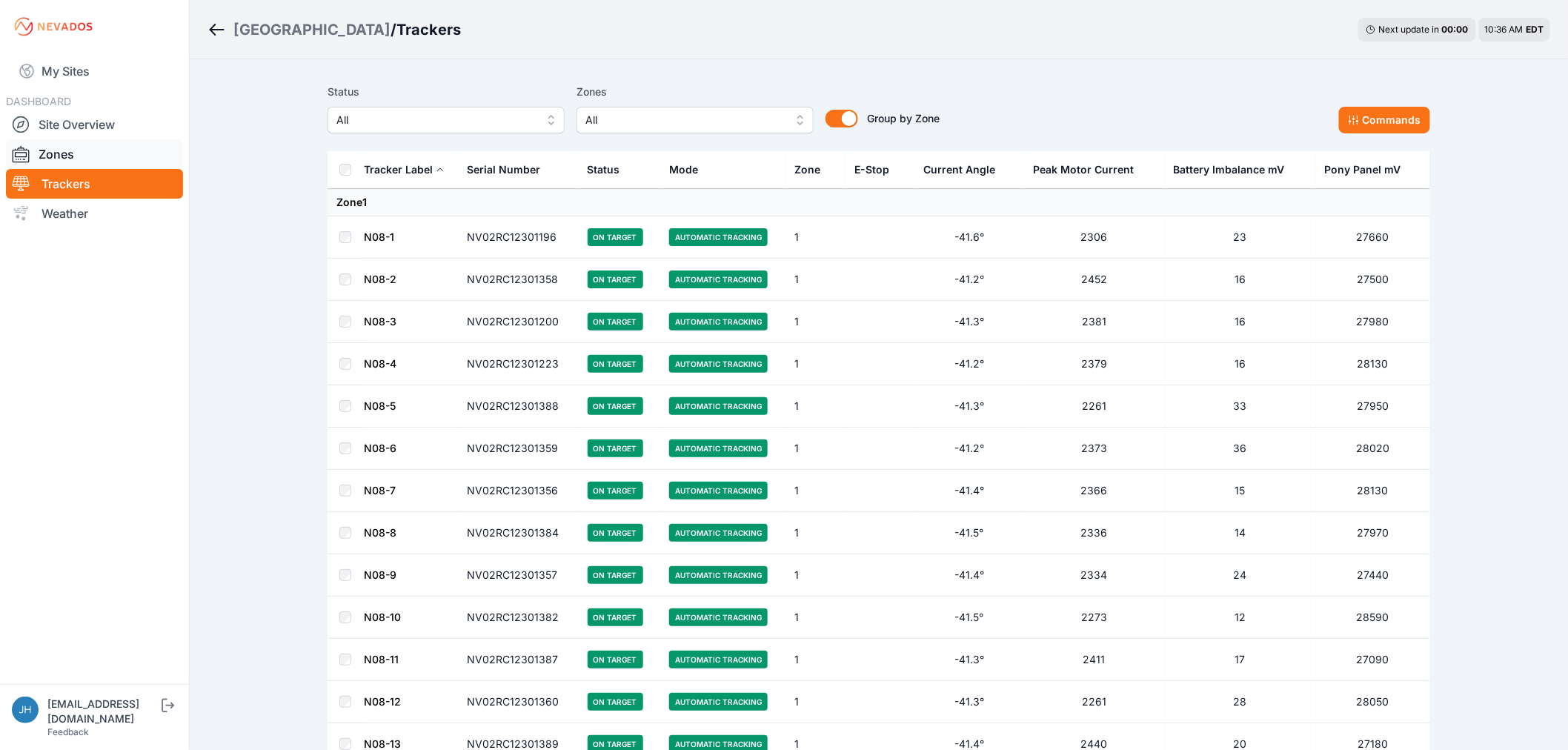
click at [65, 153] on link "Zones" at bounding box center [94, 155] width 177 height 30
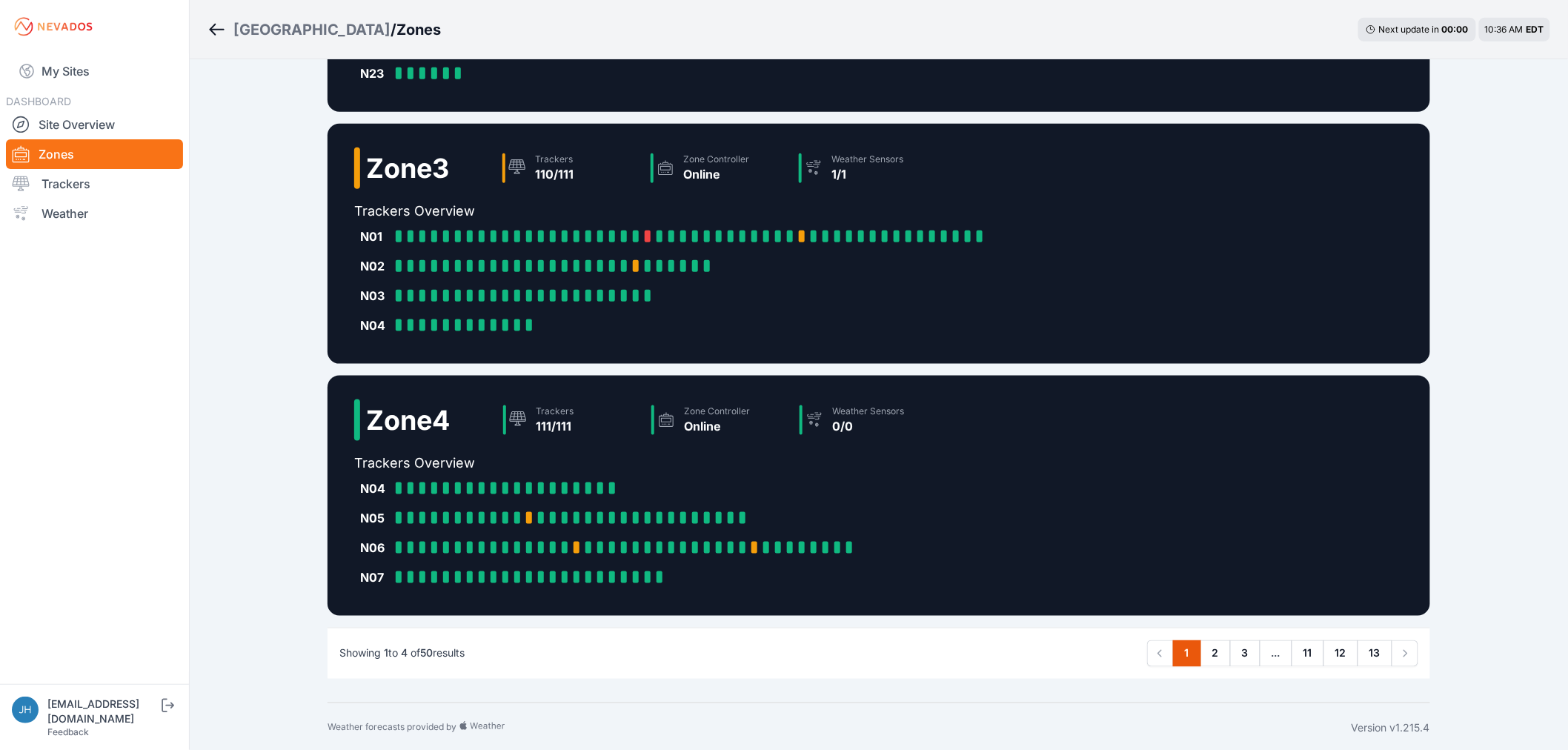
scroll to position [579, 0]
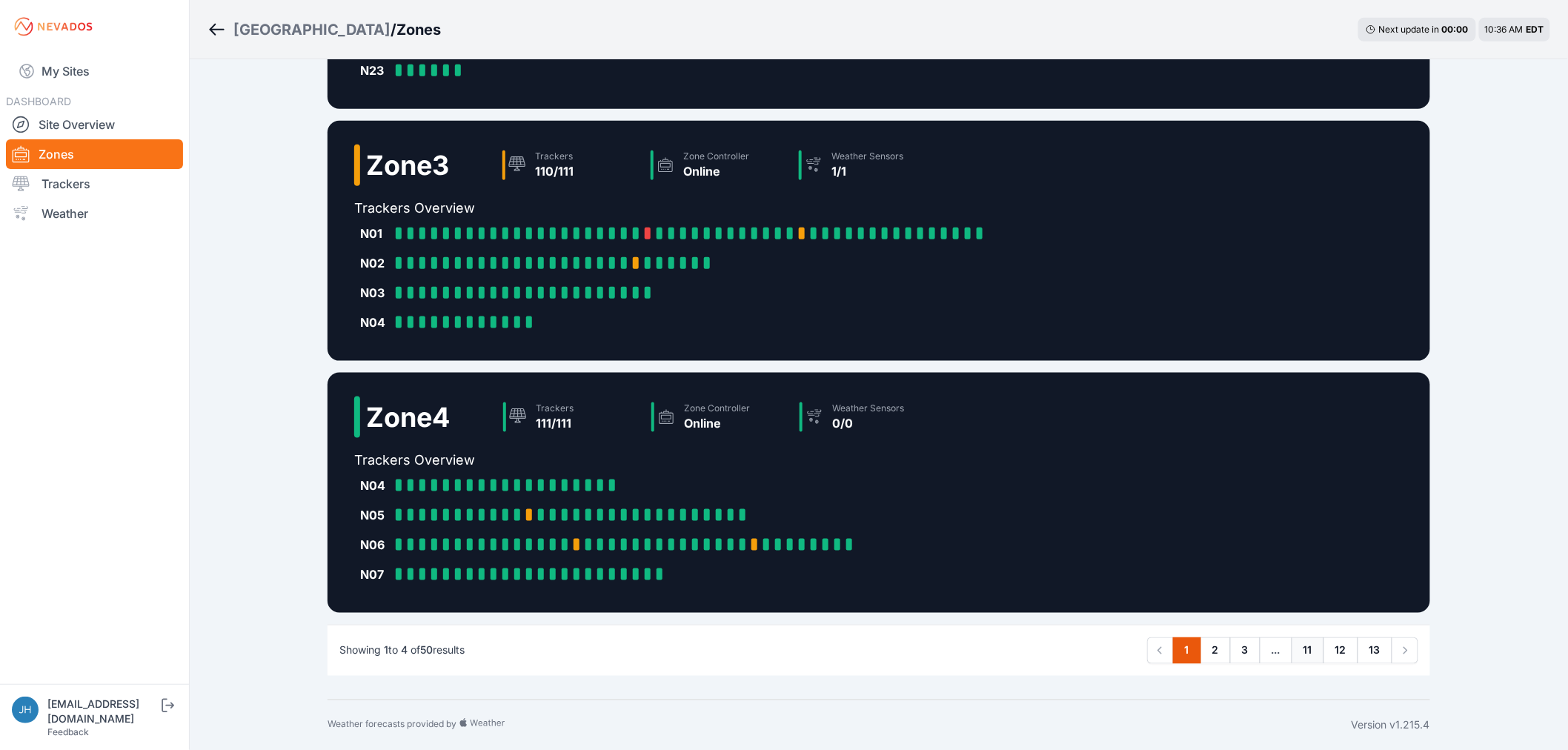
click at [1303, 648] on link "11" at bounding box center [1307, 650] width 33 height 27
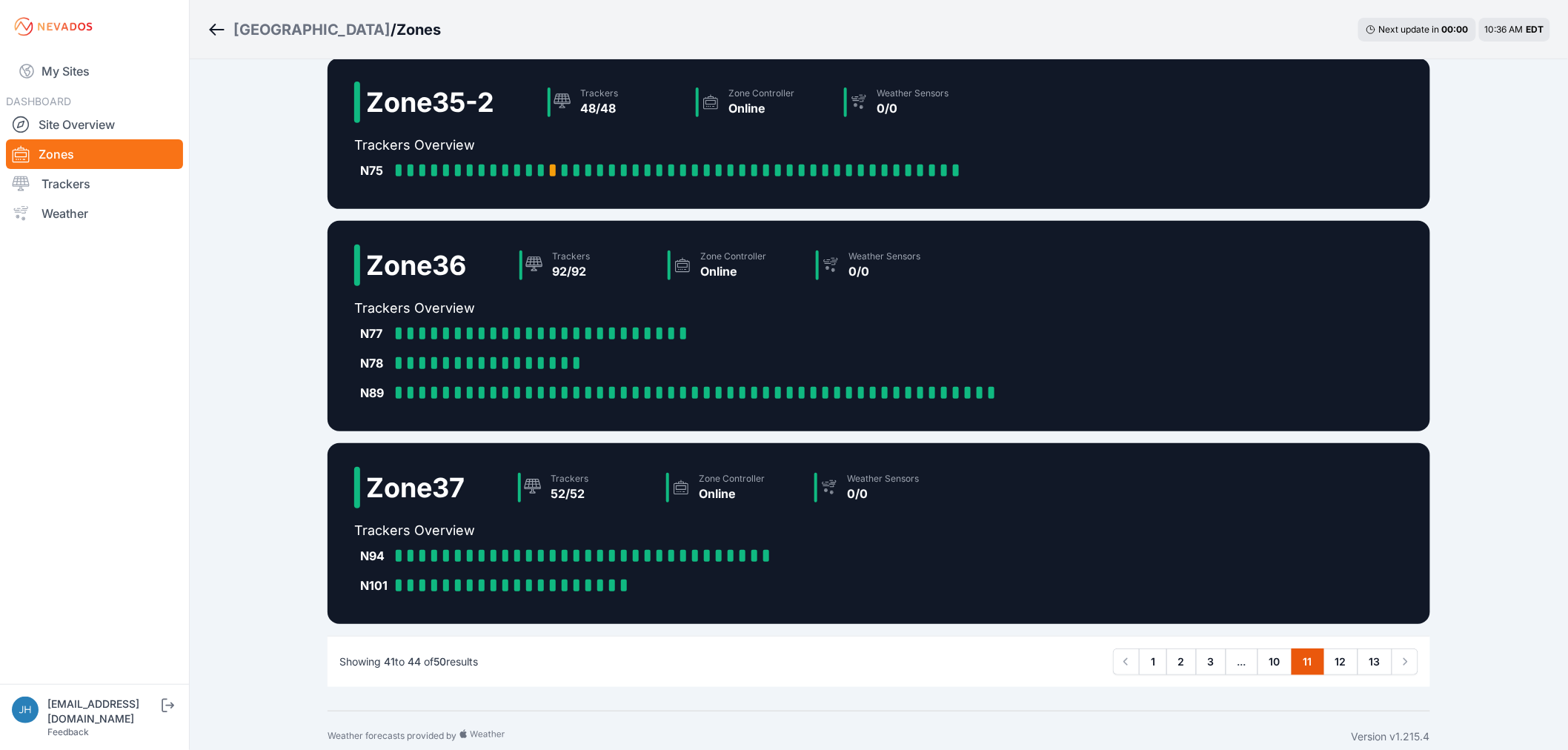
scroll to position [194, 0]
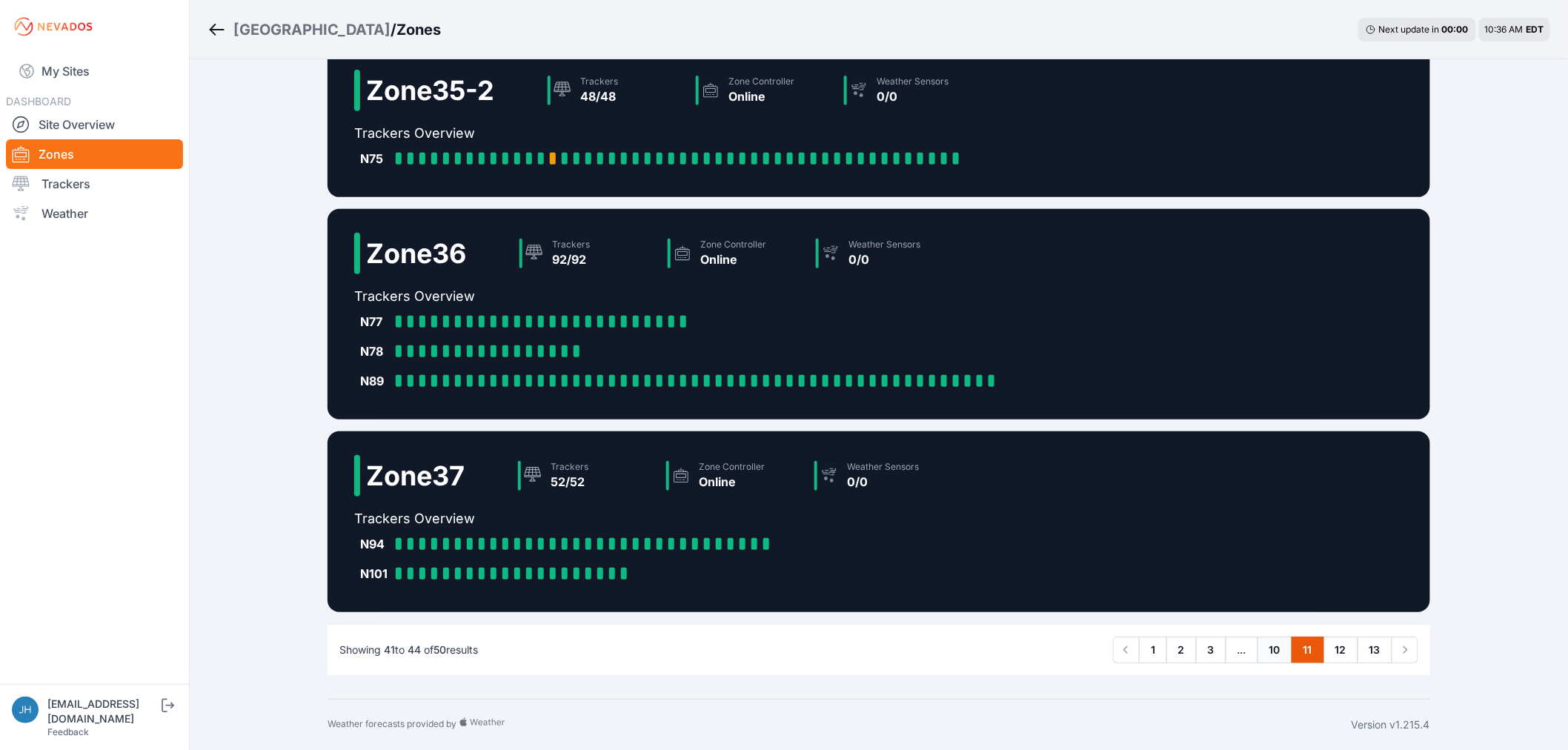
click at [1272, 648] on link "10" at bounding box center [1275, 650] width 35 height 27
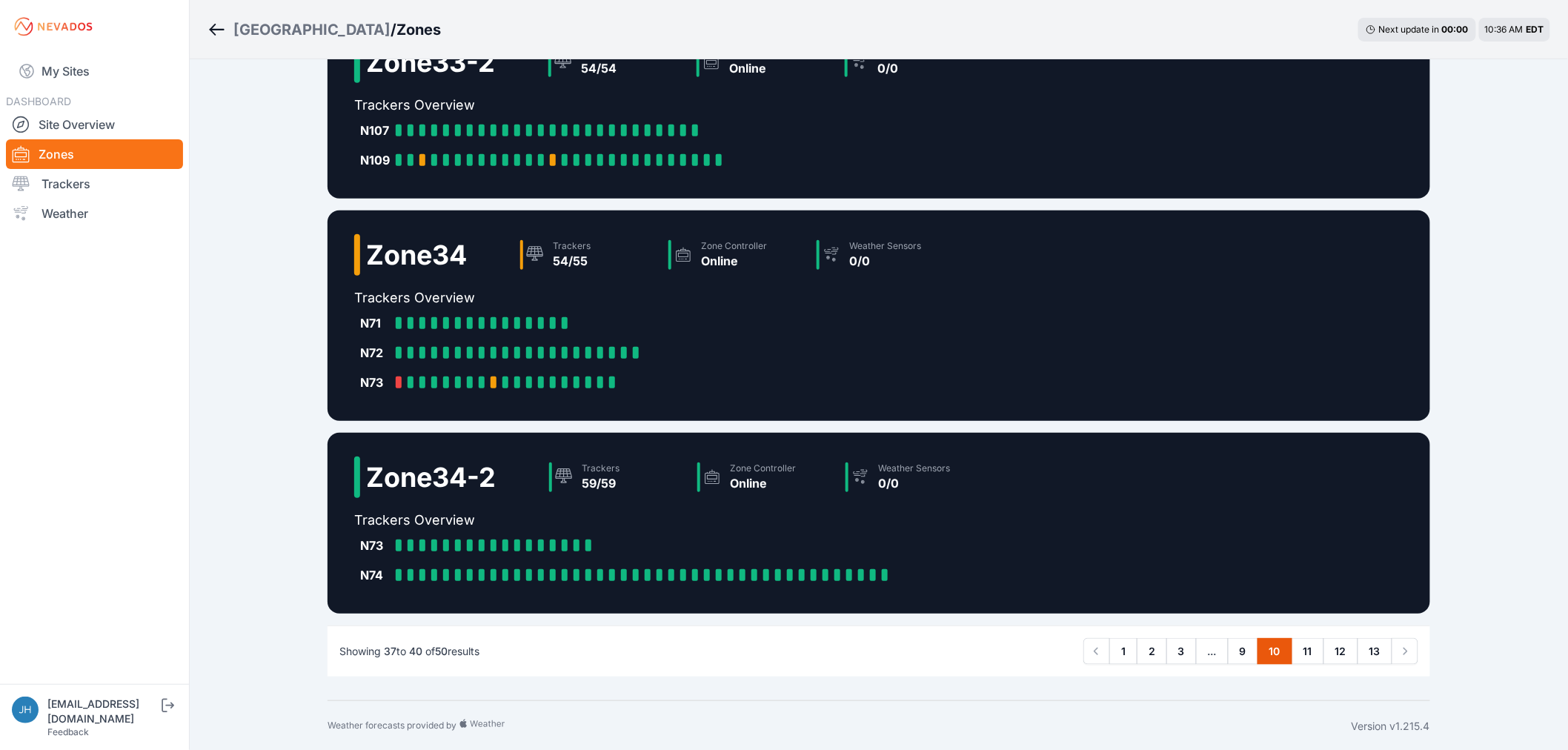
scroll to position [253, 0]
click at [1245, 651] on link "9" at bounding box center [1243, 650] width 30 height 27
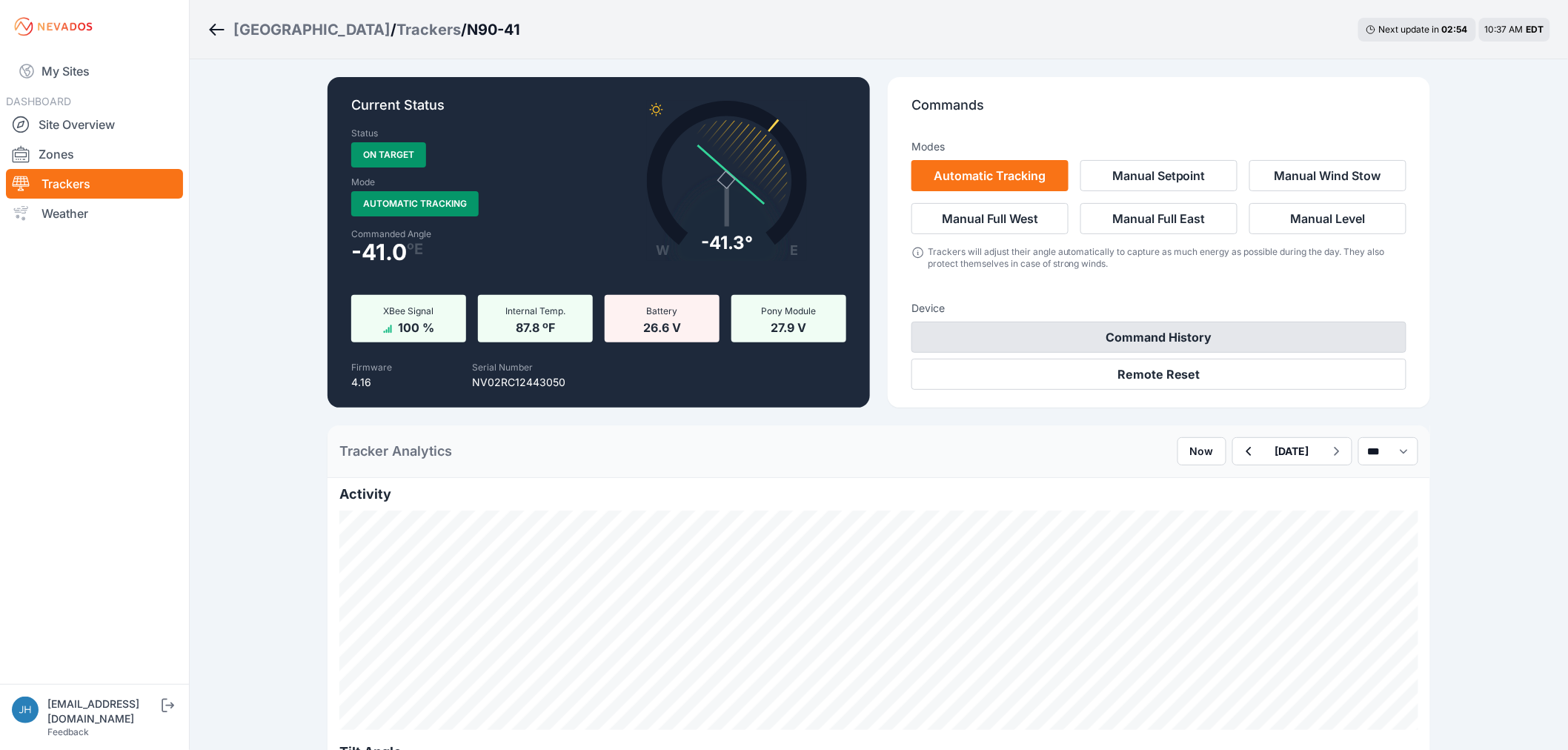
click at [1188, 331] on button "Command History" at bounding box center [1159, 337] width 495 height 31
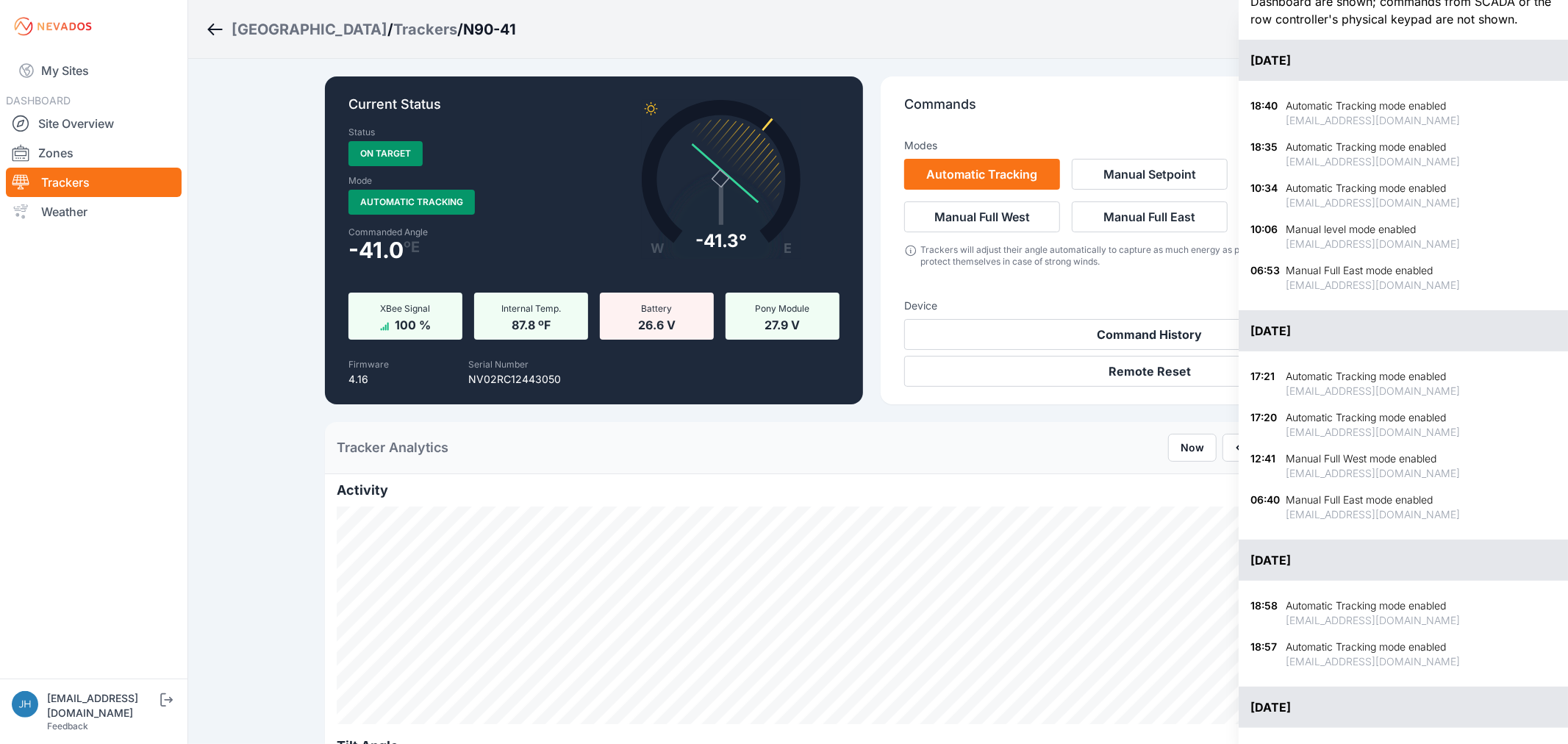
scroll to position [81, 0]
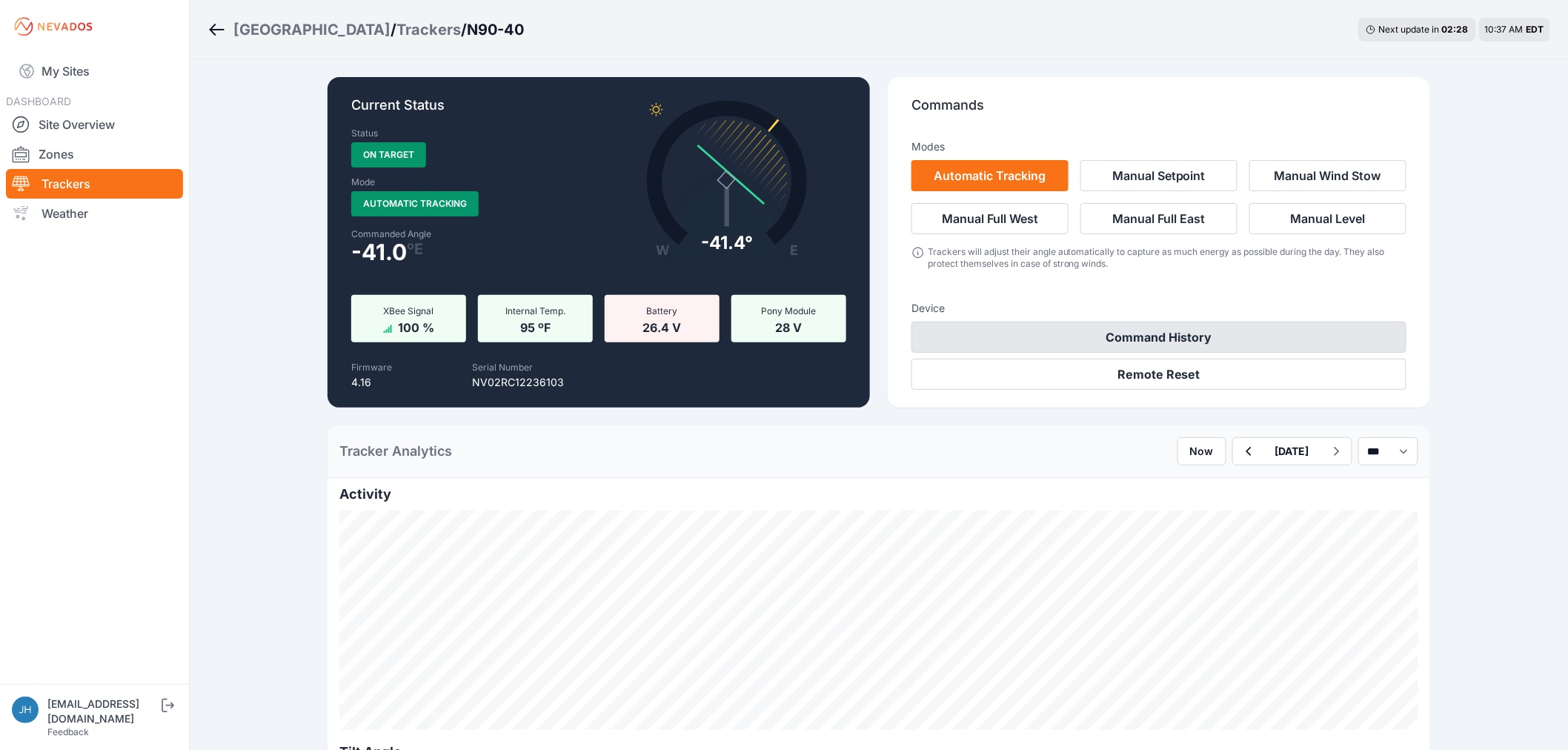
click at [1171, 335] on button "Command History" at bounding box center [1159, 337] width 495 height 31
click at [1134, 337] on button "Command History" at bounding box center [1159, 337] width 495 height 31
click at [1134, 331] on button "Command History" at bounding box center [1159, 337] width 495 height 31
click at [1111, 334] on button "Command History" at bounding box center [1159, 337] width 495 height 31
click at [1158, 332] on button "Command History" at bounding box center [1159, 337] width 495 height 31
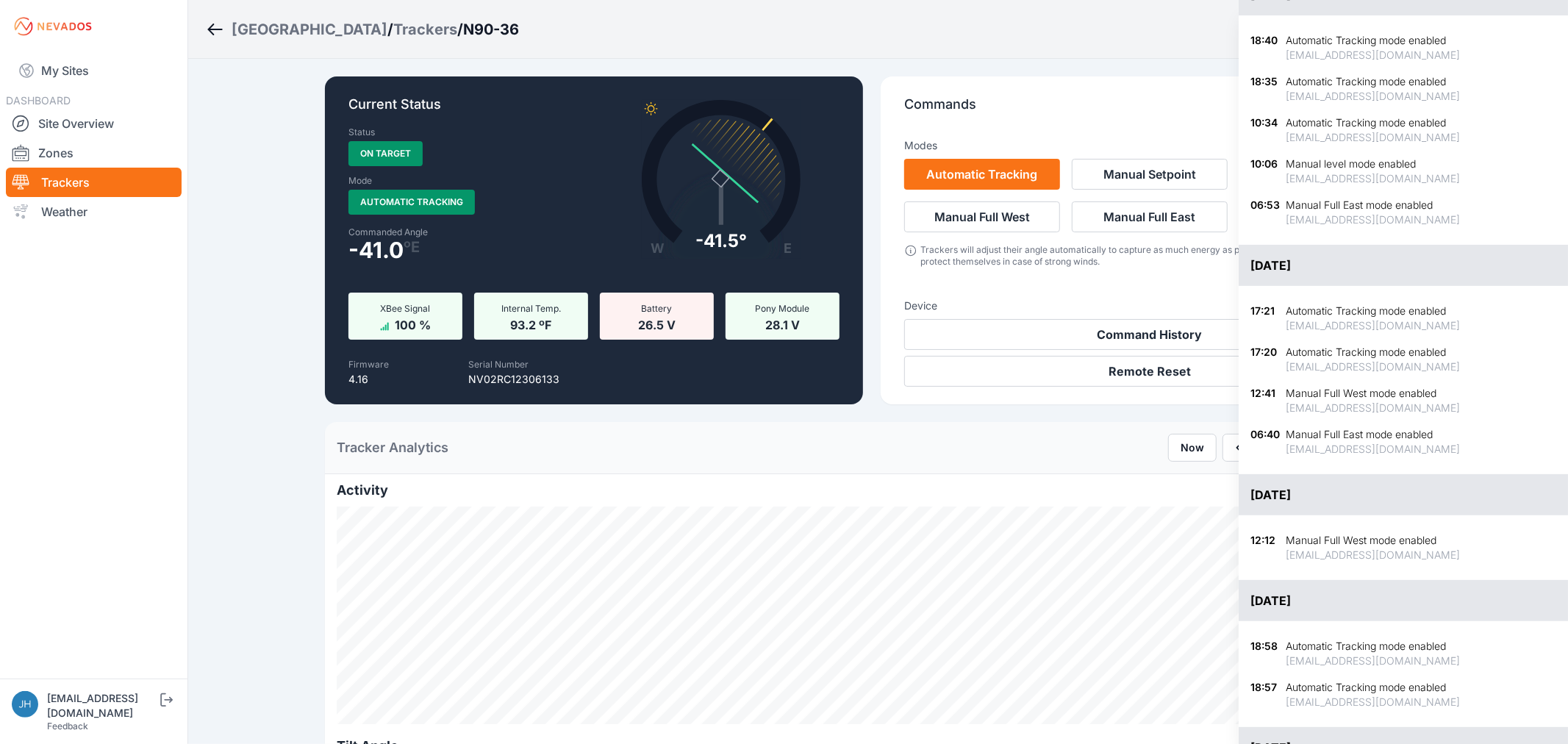
scroll to position [163, 0]
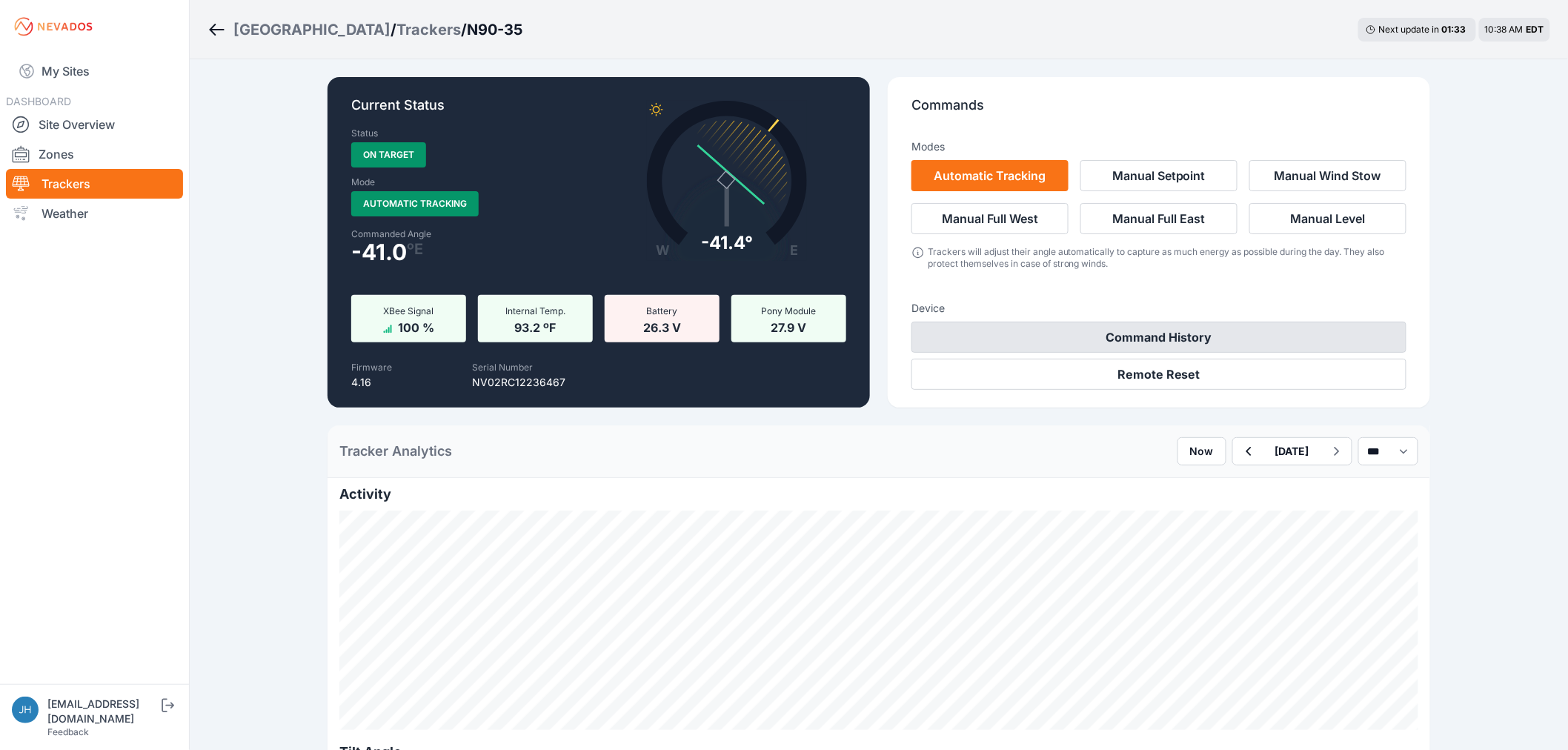
click at [1079, 330] on button "Command History" at bounding box center [1159, 337] width 495 height 31
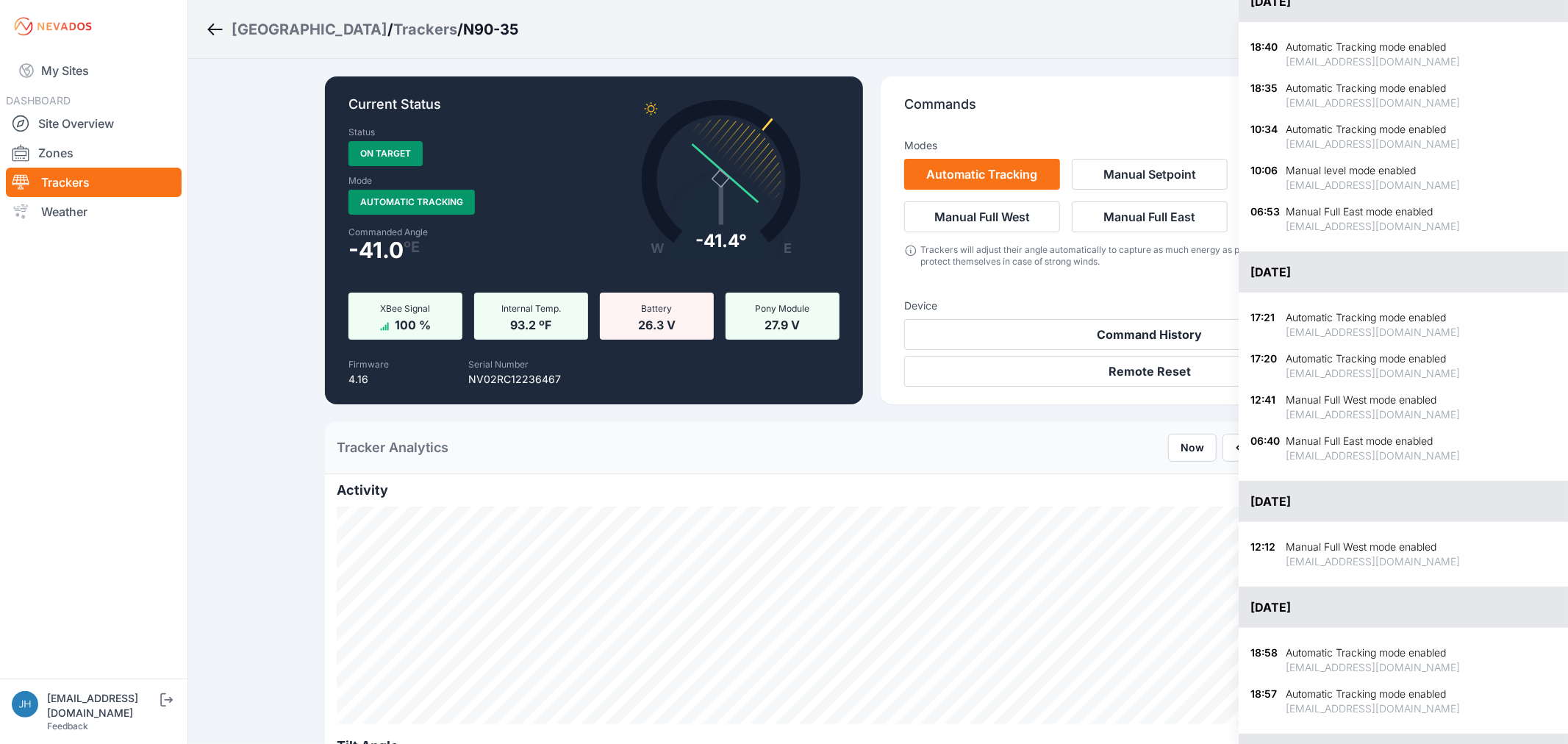
scroll to position [163, 0]
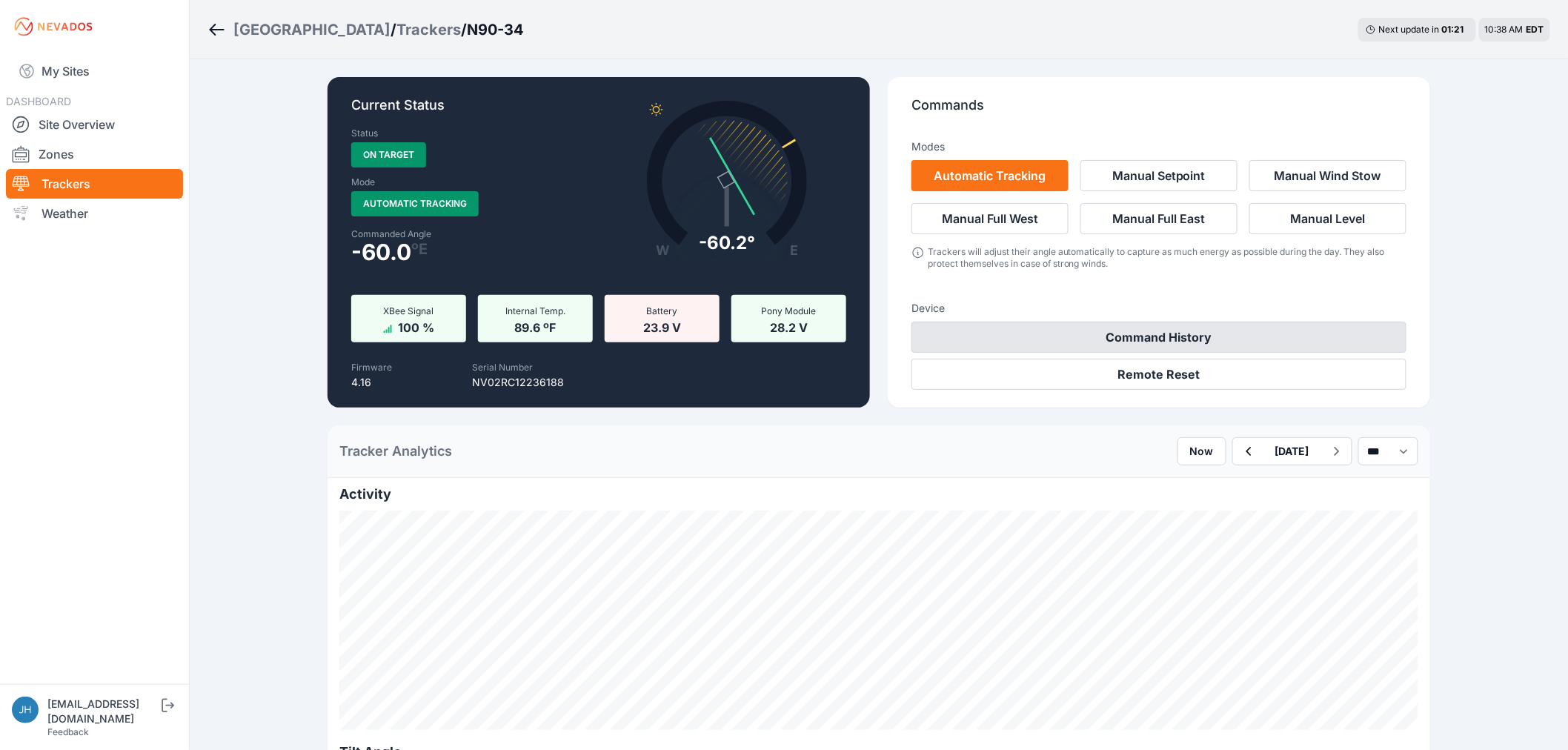
click at [1159, 341] on button "Command History" at bounding box center [1159, 337] width 495 height 31
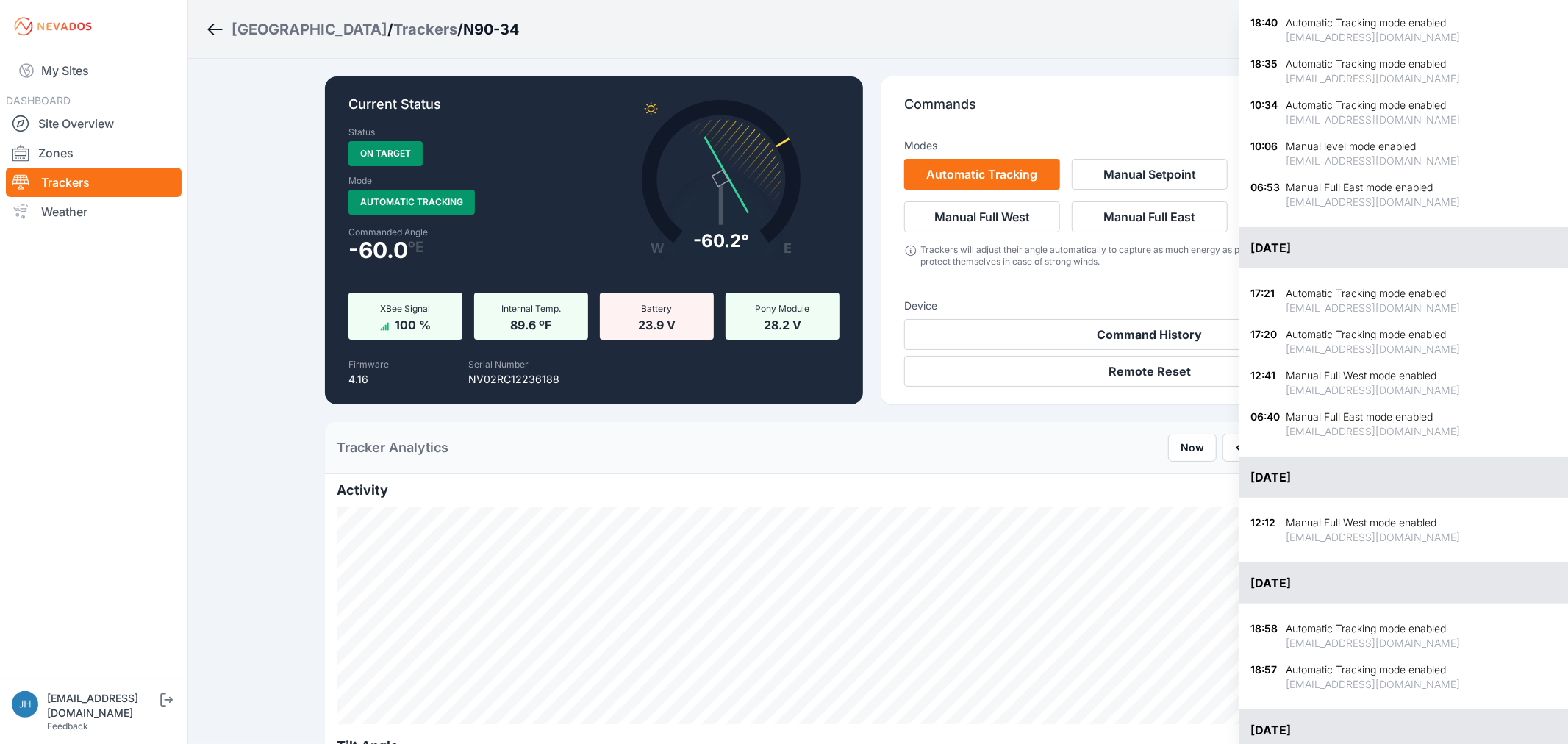
scroll to position [245, 0]
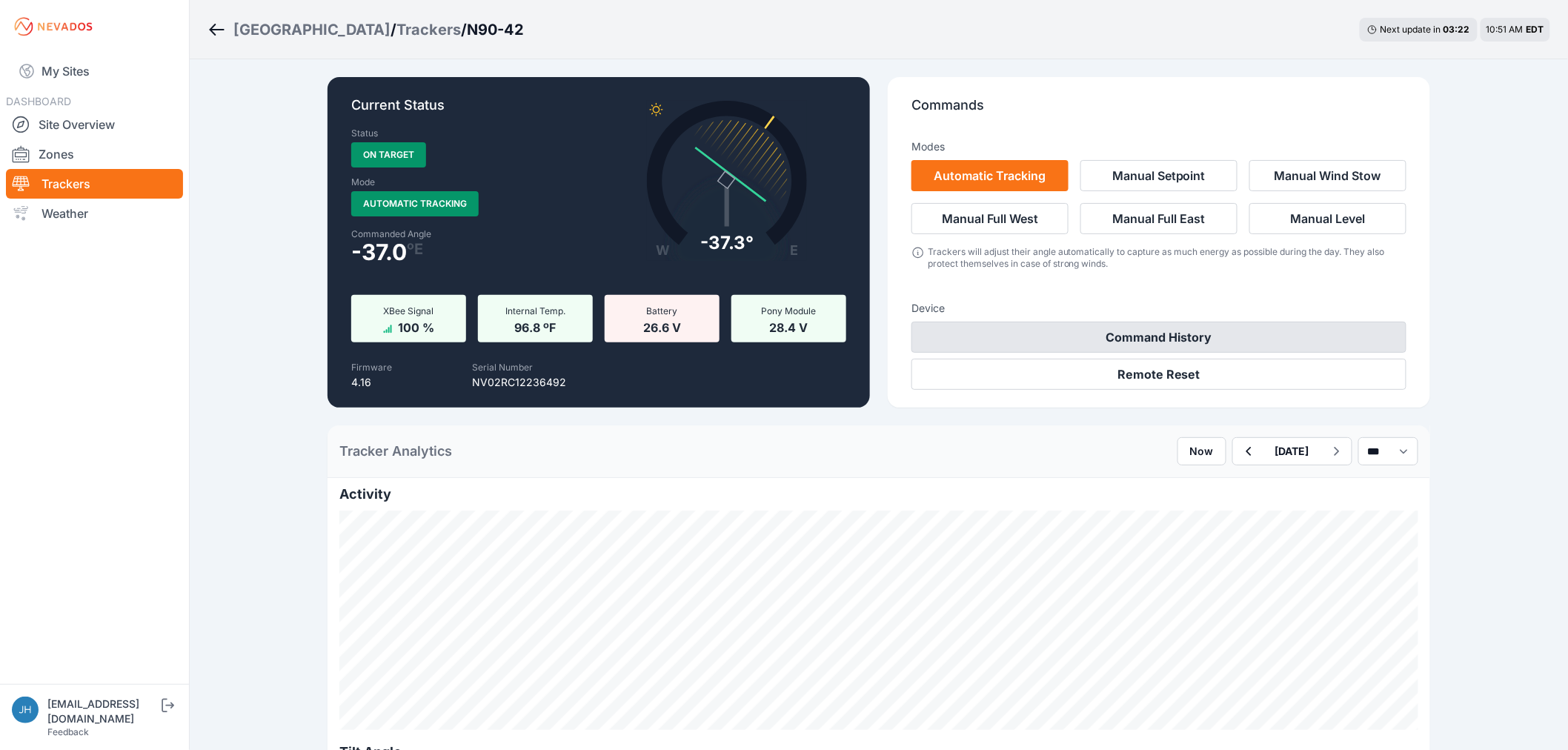
click at [1241, 332] on button "Command History" at bounding box center [1159, 337] width 495 height 31
click at [1243, 338] on button "Command History" at bounding box center [1159, 337] width 495 height 31
click at [1248, 332] on button "Command History" at bounding box center [1159, 337] width 495 height 31
click at [1122, 330] on button "Command History" at bounding box center [1159, 337] width 495 height 31
click at [1151, 333] on button "Command History" at bounding box center [1159, 337] width 495 height 31
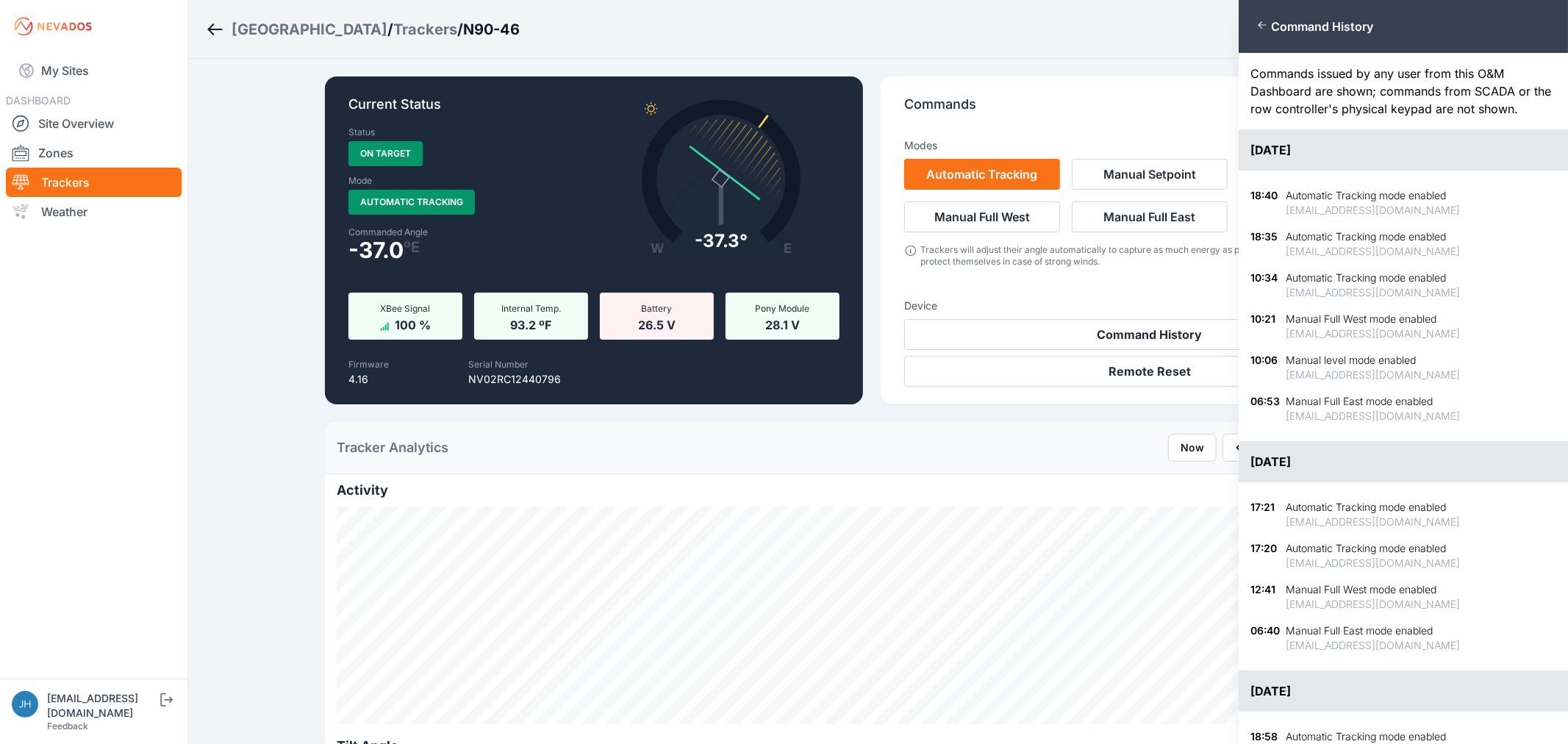
click at [1119, 332] on div "Close panel Command History Commands issued by any user from this O&M Dashboard…" at bounding box center [784, 372] width 1568 height 744
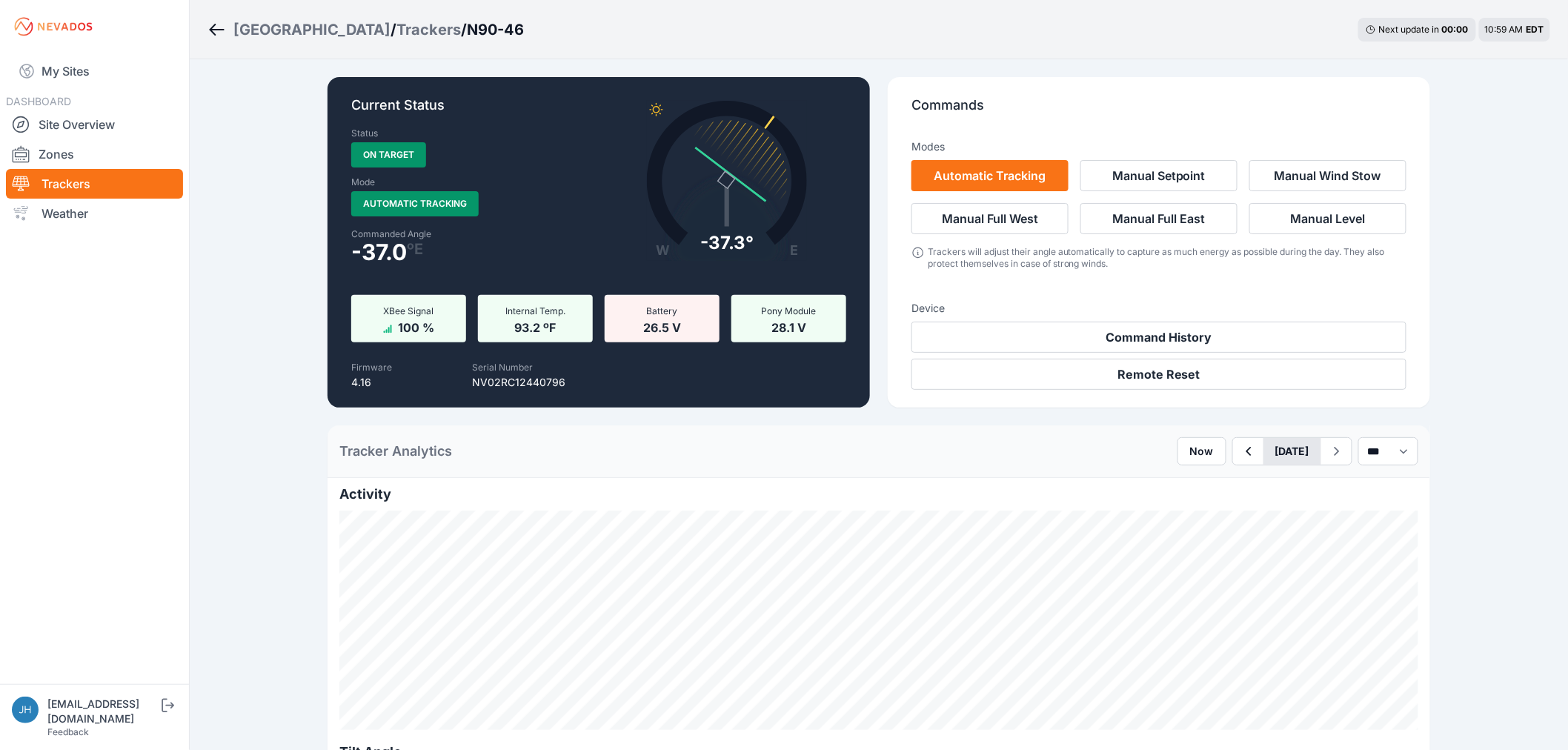
click at [1280, 450] on button "[DATE]" at bounding box center [1292, 451] width 58 height 27
click at [1337, 553] on div "8" at bounding box center [1347, 557] width 20 height 20
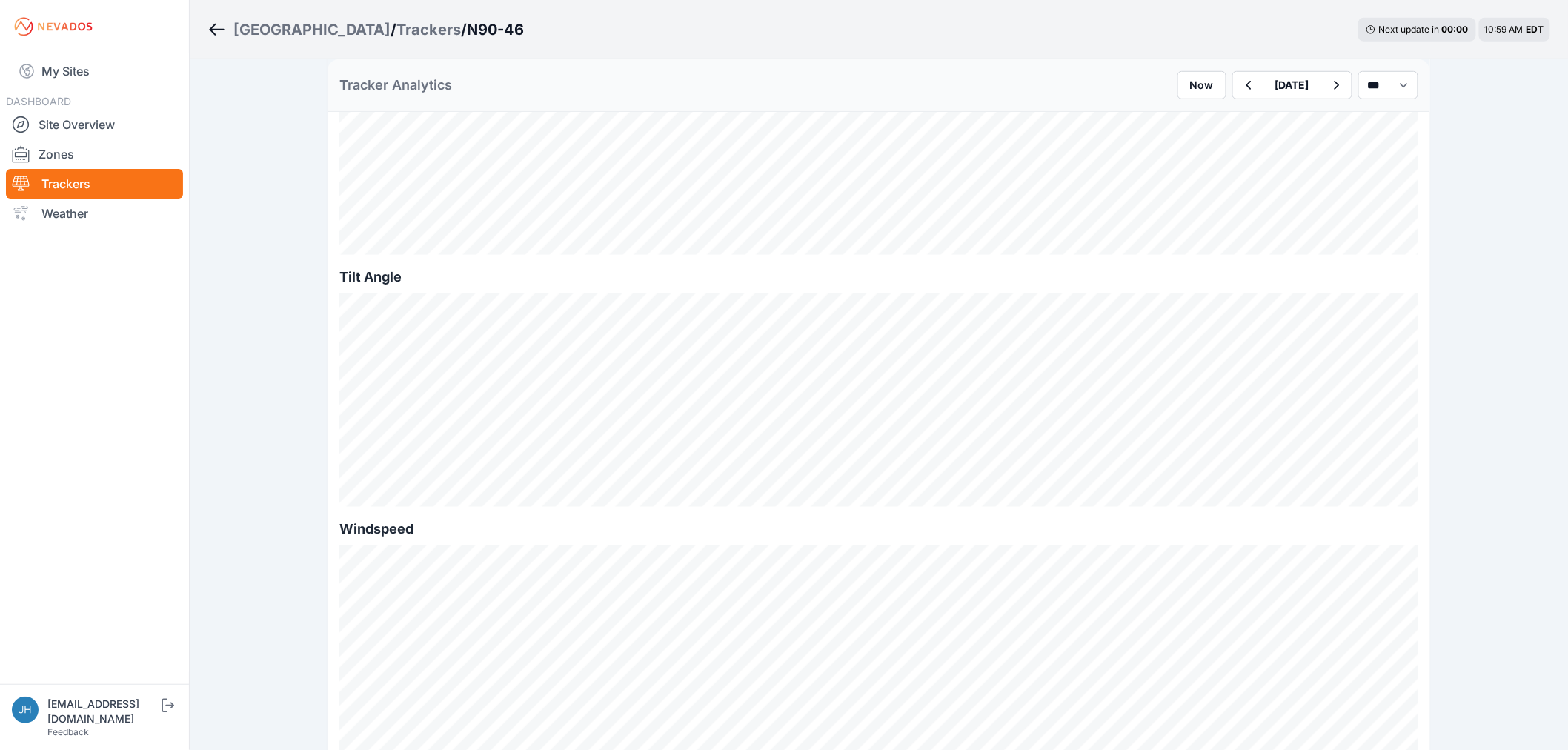
scroll to position [493, 0]
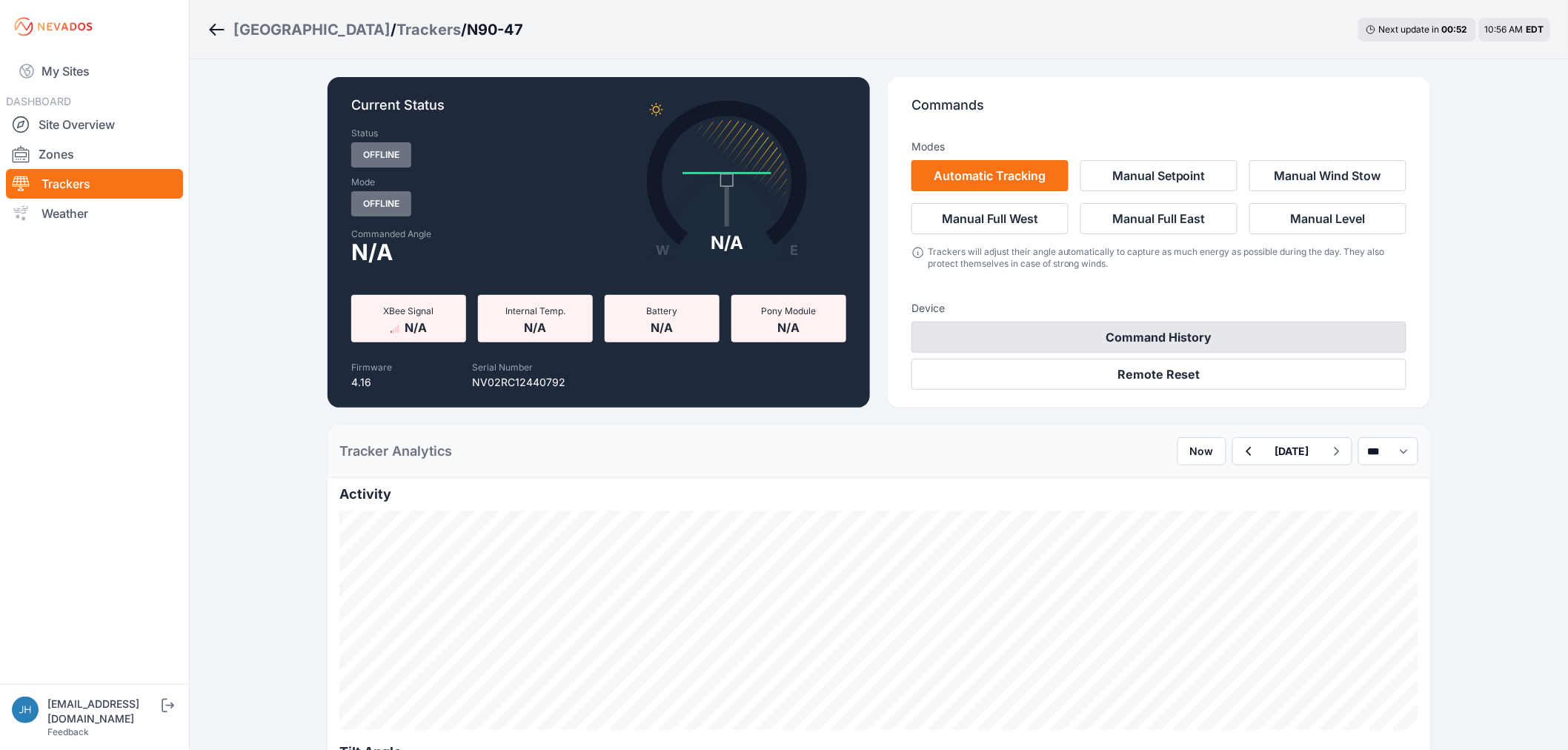
click at [1223, 337] on button "Command History" at bounding box center [1159, 337] width 495 height 31
